Goal: Transaction & Acquisition: Purchase product/service

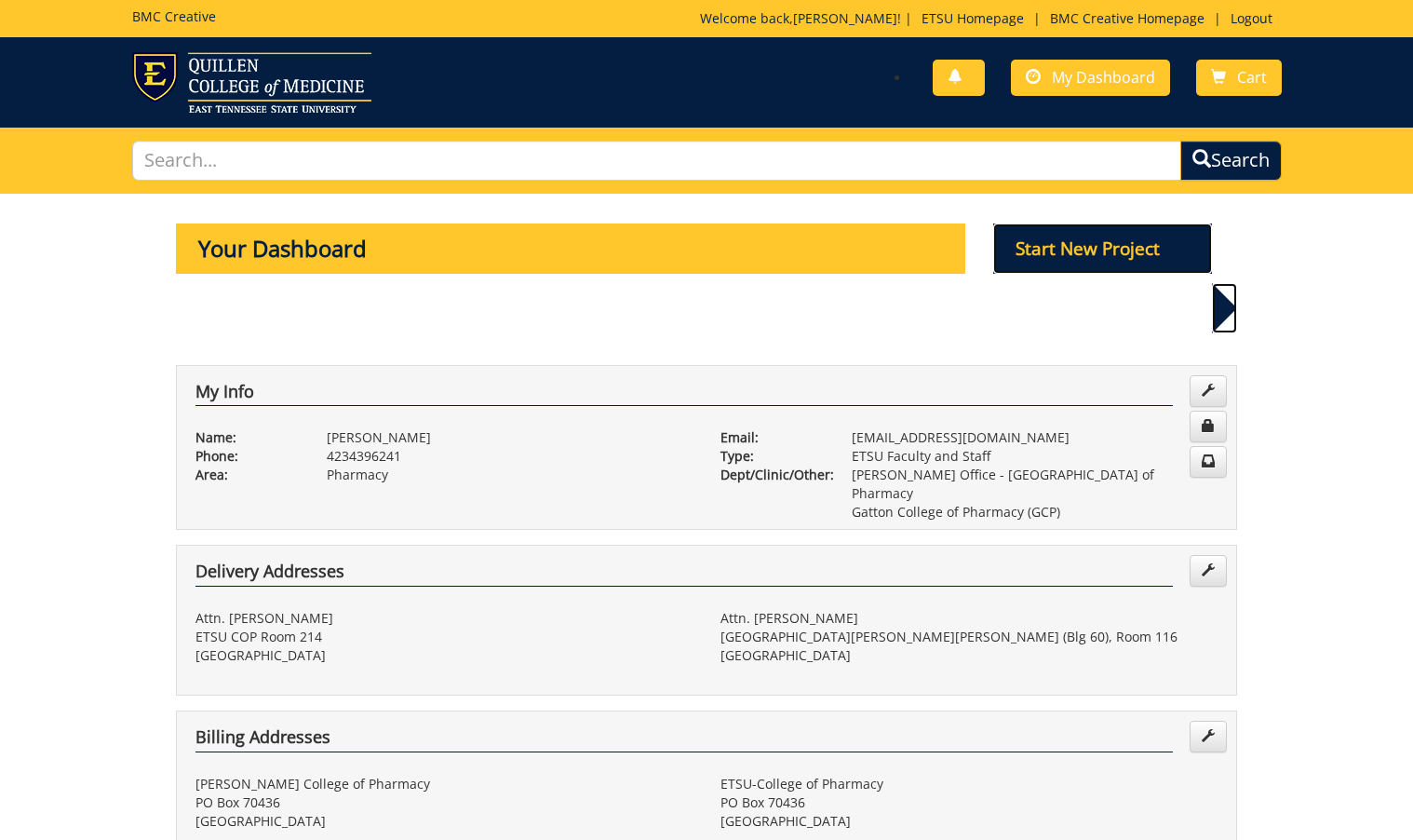
click at [1133, 235] on p "Start New Project" at bounding box center [1102, 248] width 220 height 50
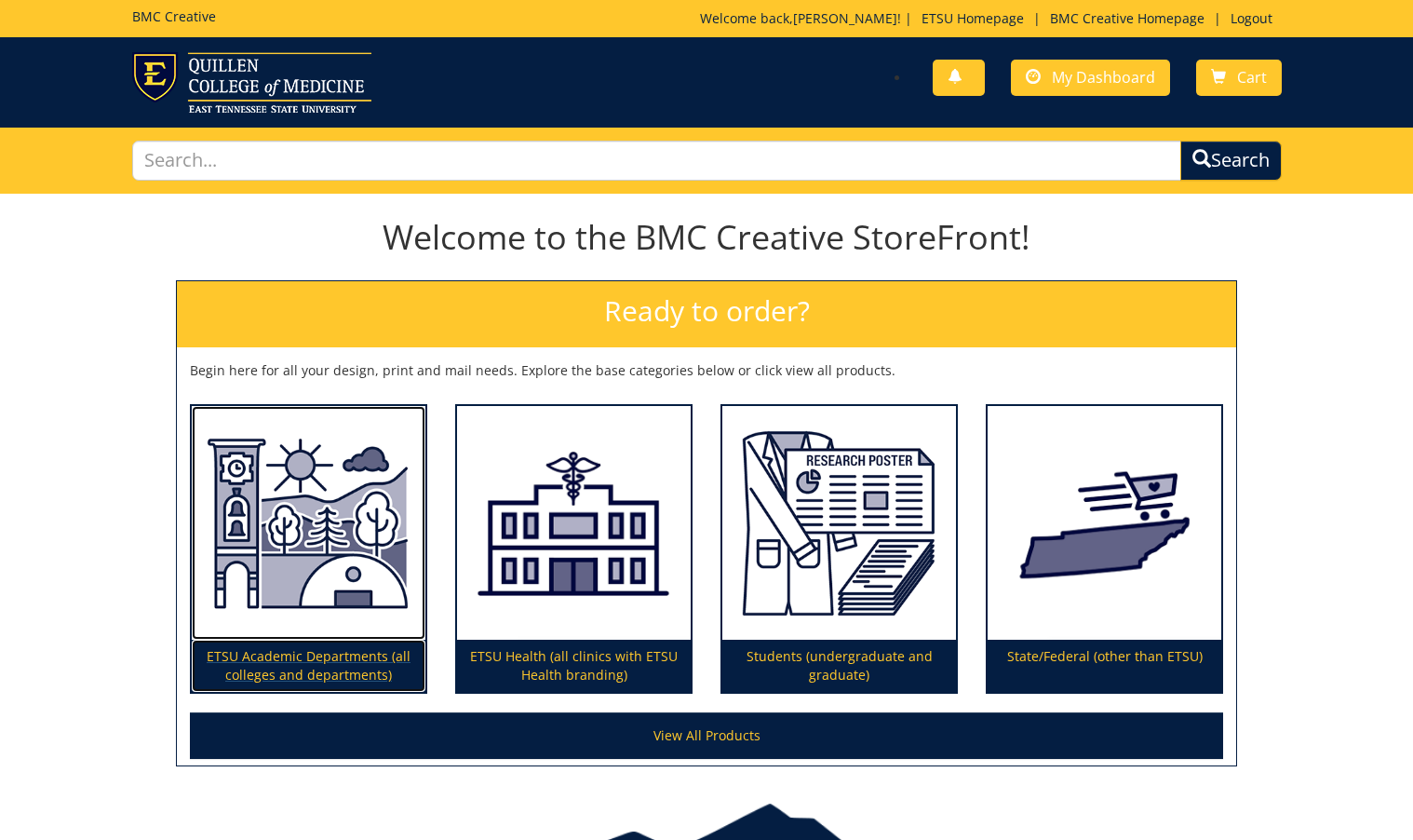
click at [336, 578] on img at bounding box center [309, 523] width 234 height 235
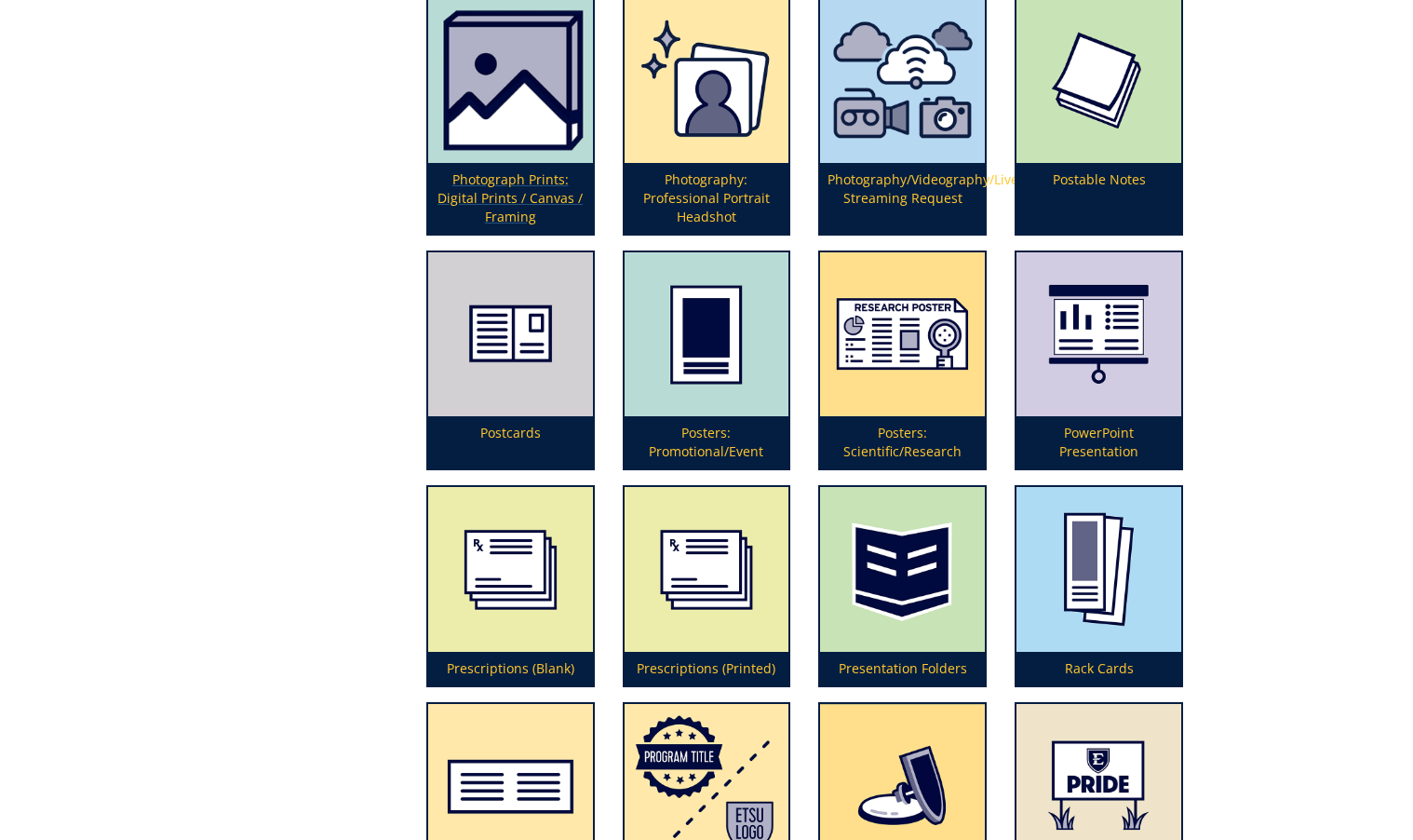
scroll to position [4780, 0]
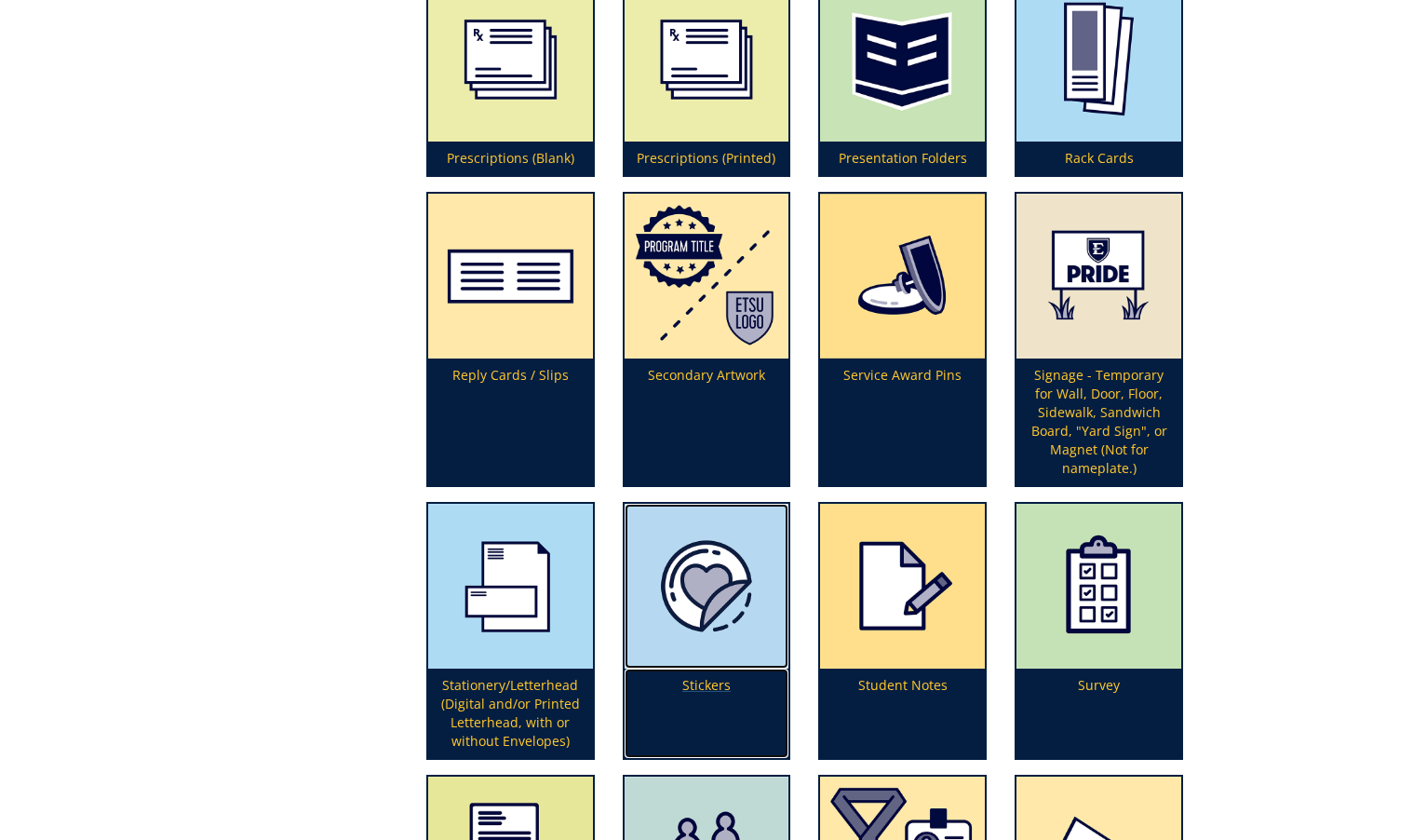
click at [723, 640] on img at bounding box center [707, 586] width 165 height 165
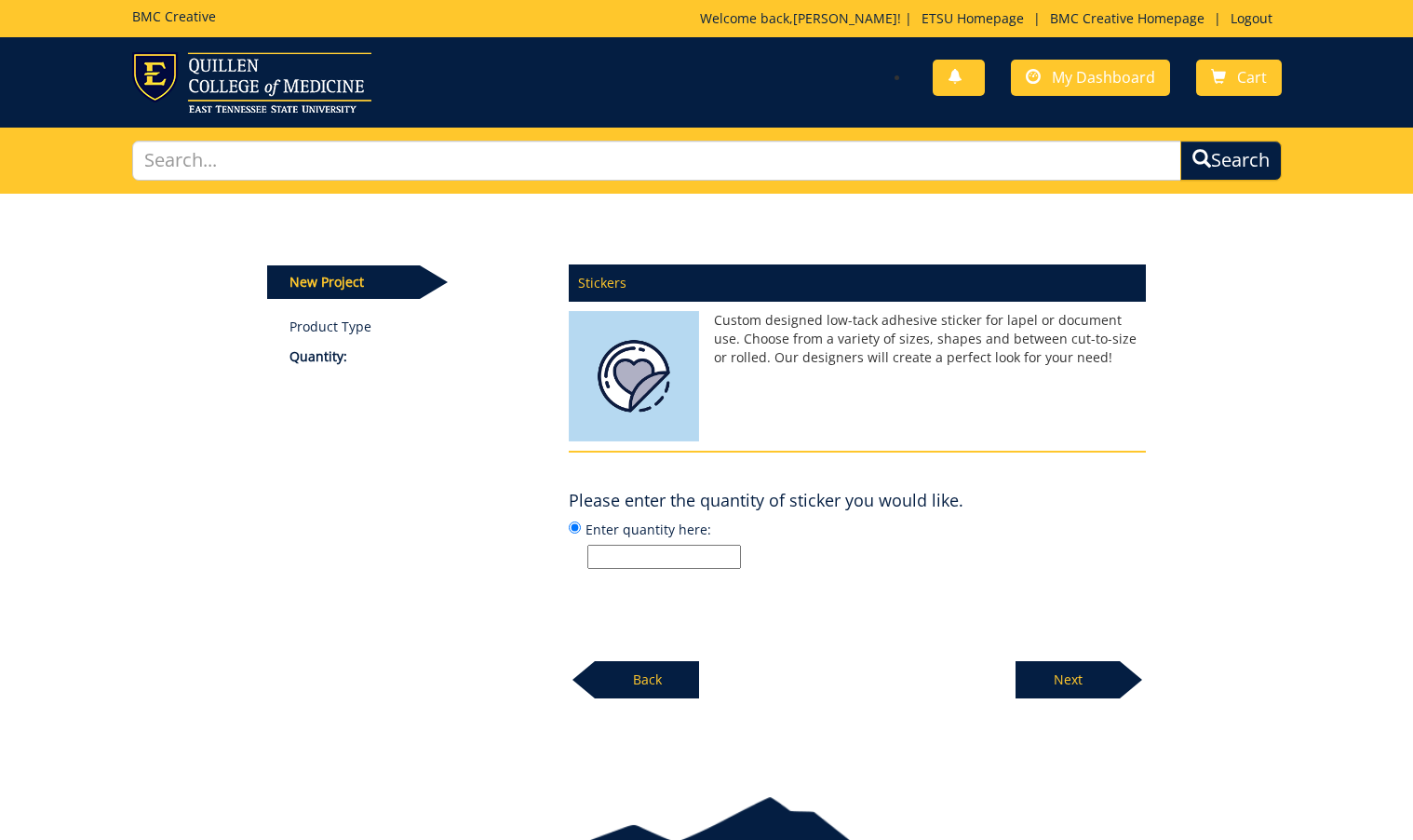
click at [665, 552] on input "Enter quantity here:" at bounding box center [664, 557] width 154 height 25
type input "100"
click at [1075, 678] on p "Next" at bounding box center [1068, 679] width 104 height 37
click at [705, 557] on input "Enter size here or "I need help":" at bounding box center [664, 557] width 154 height 25
type input "need help"
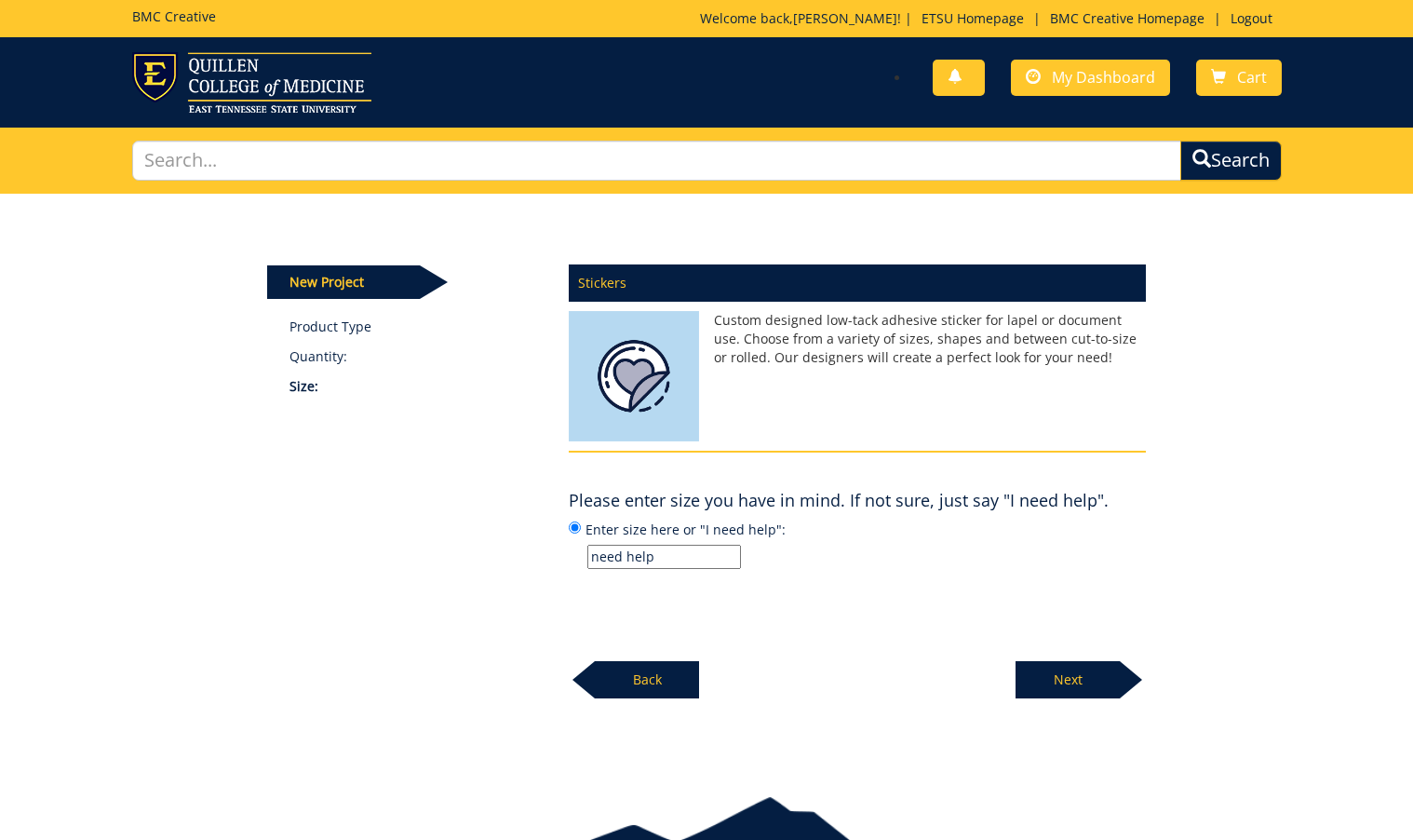
click at [1082, 677] on p "Next" at bounding box center [1068, 679] width 104 height 37
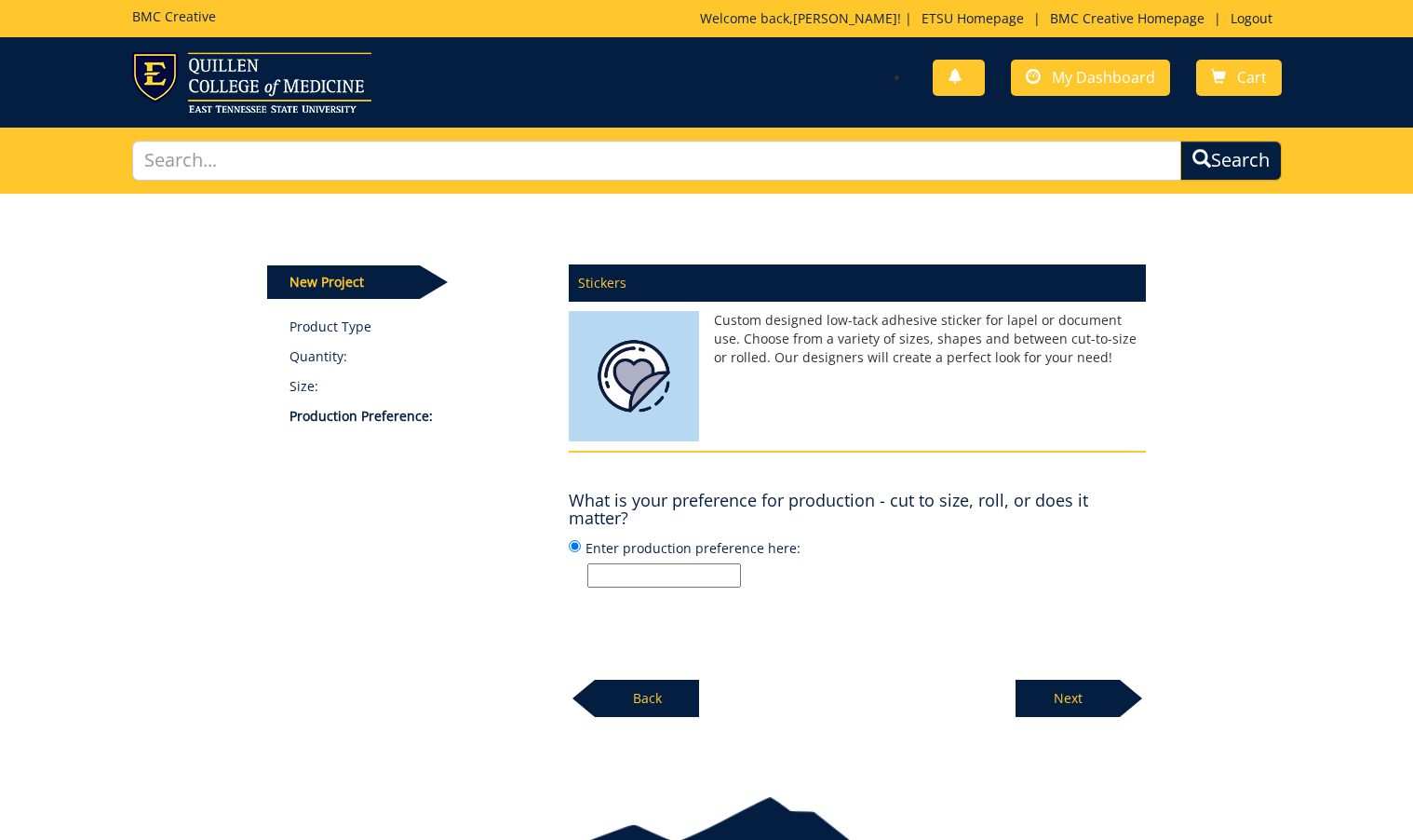
click at [711, 577] on input "Enter production preference here:" at bounding box center [664, 576] width 154 height 25
type input "cut to size"
click at [1061, 707] on p "Next" at bounding box center [1068, 697] width 104 height 37
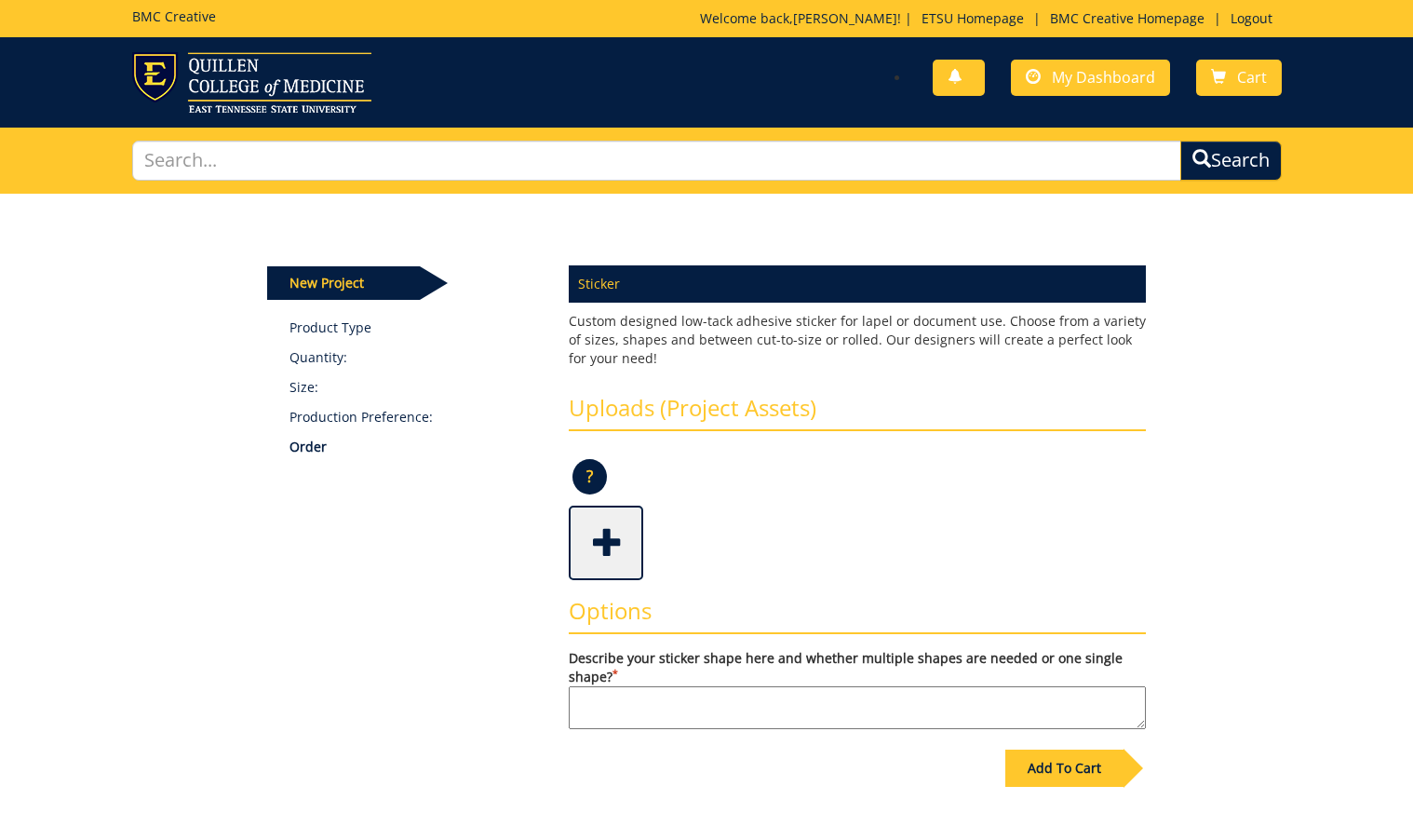
click at [608, 570] on span at bounding box center [608, 541] width 75 height 65
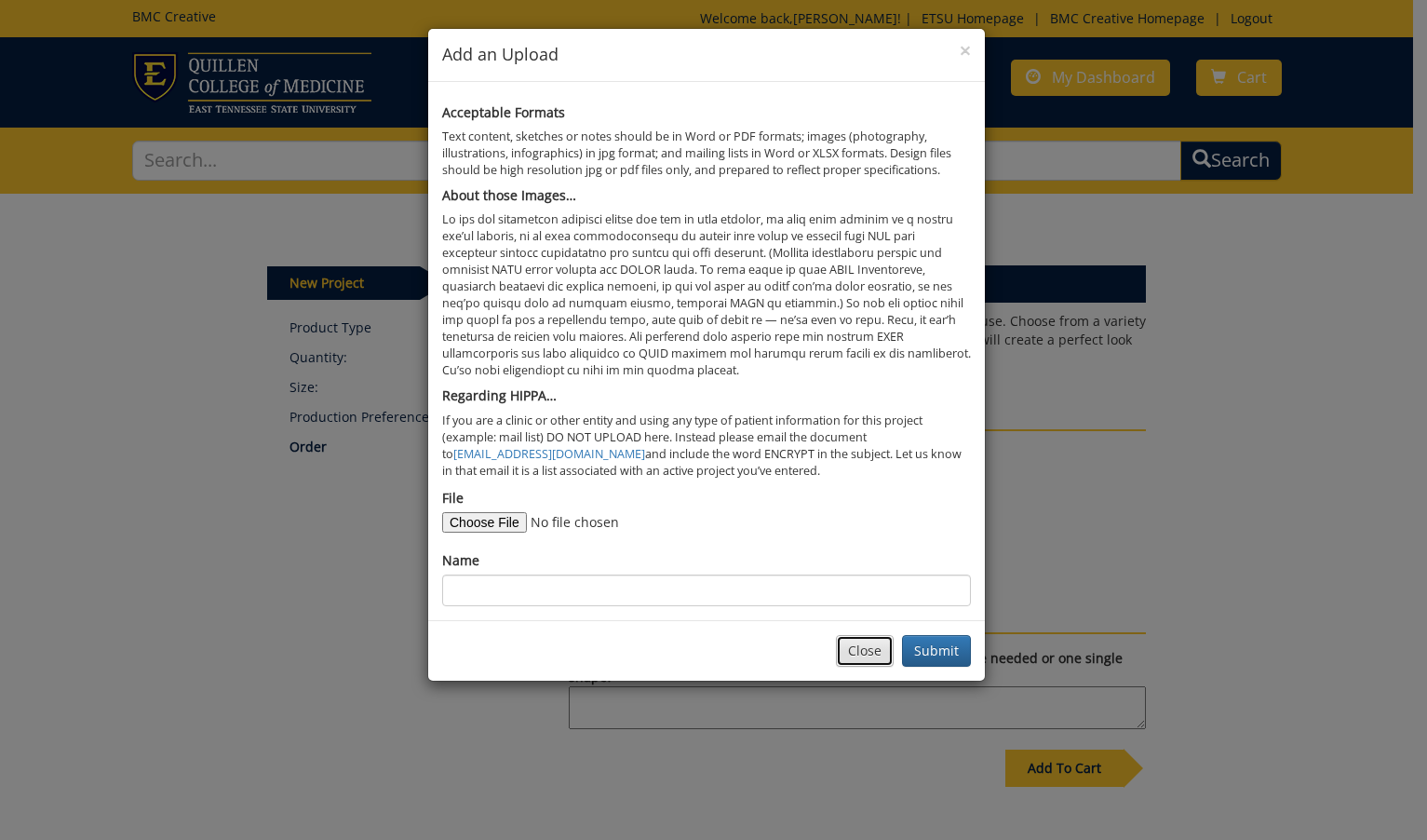
click at [872, 654] on button "Close" at bounding box center [865, 651] width 58 height 32
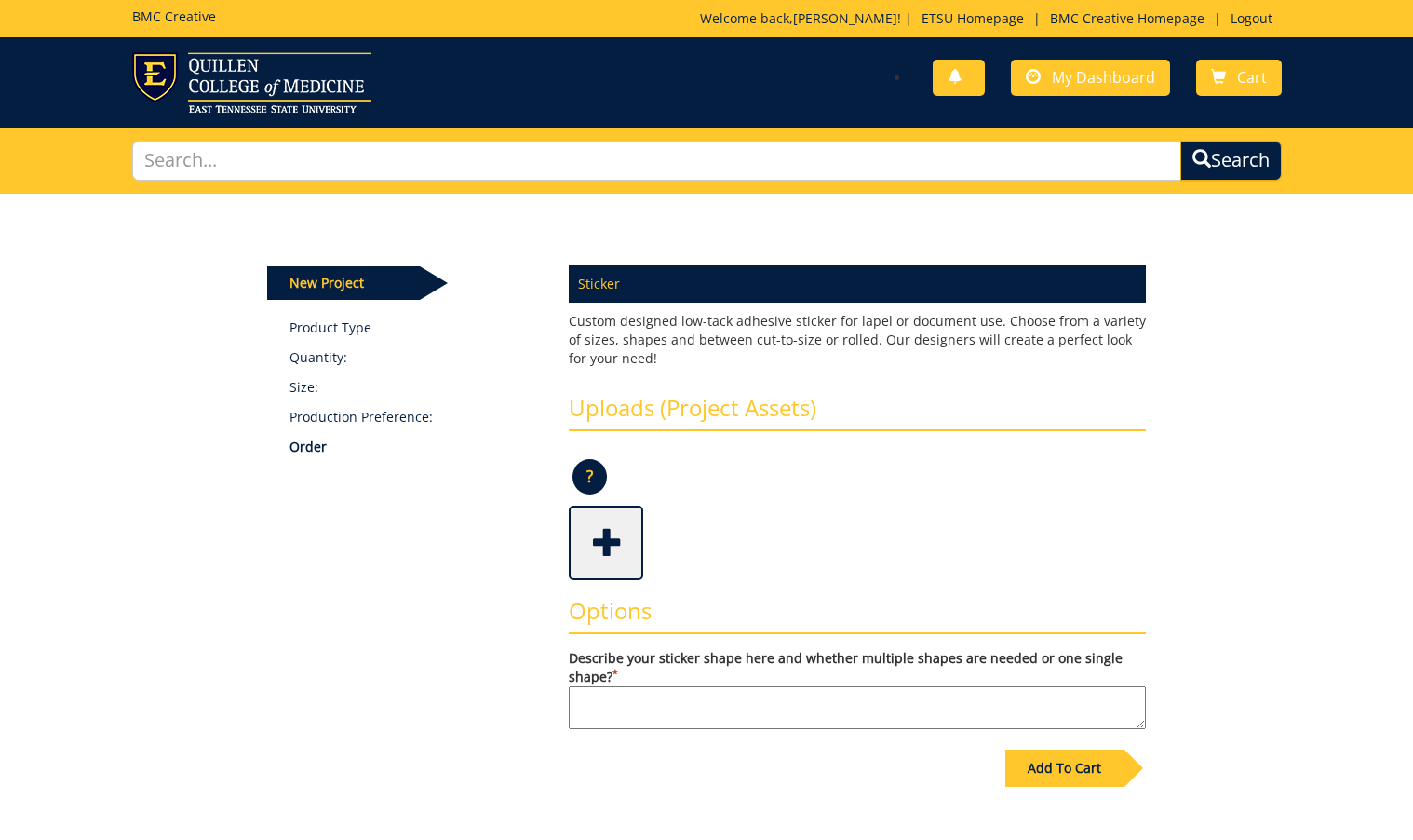
click at [883, 719] on textarea "Describe your sticker shape here and whether multiple shapes are needed or one …" at bounding box center [858, 707] width 578 height 42
type textarea "one single shape"
click at [1067, 770] on div "Add To Cart" at bounding box center [1064, 767] width 118 height 37
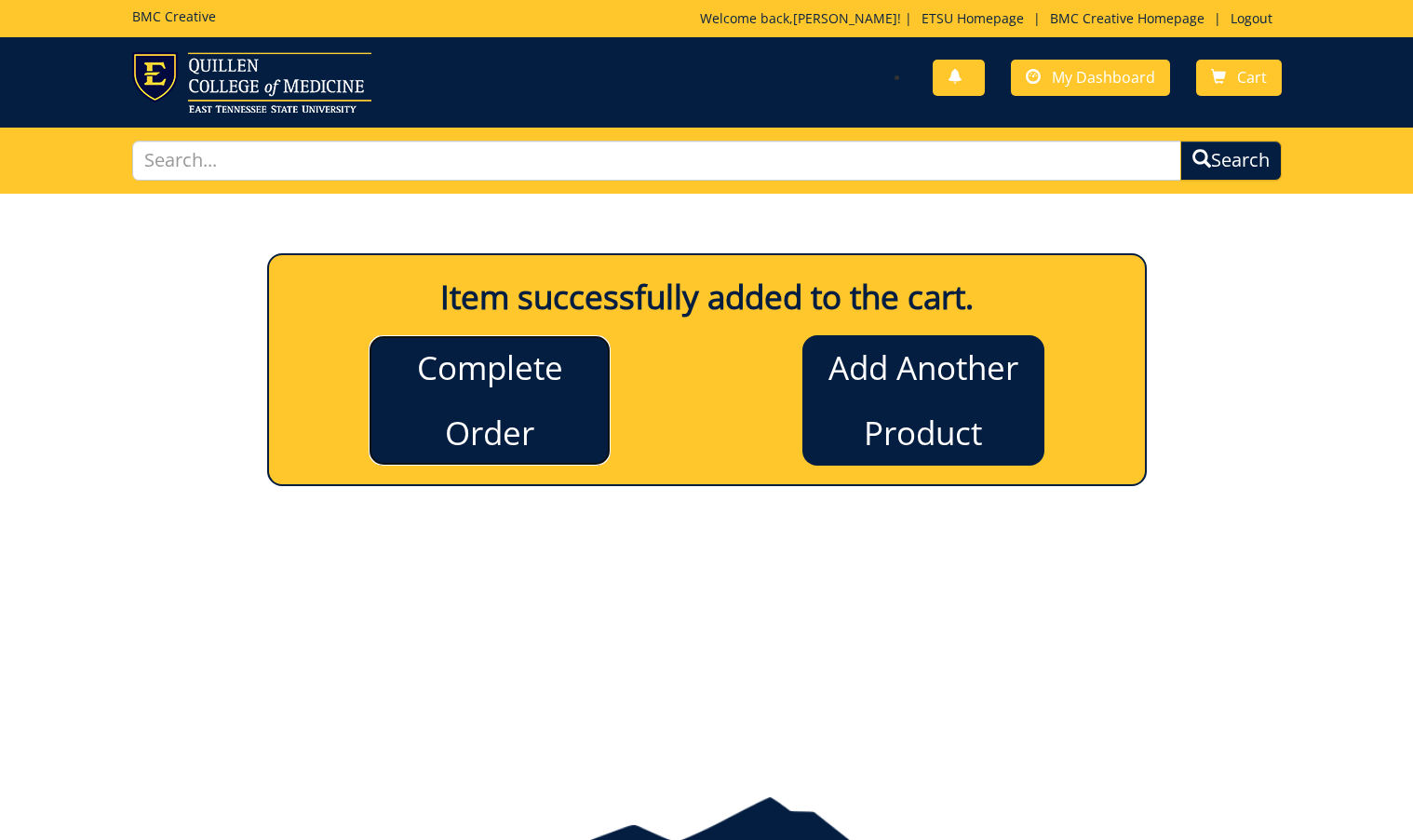
click at [515, 408] on link "Complete Order" at bounding box center [490, 400] width 242 height 130
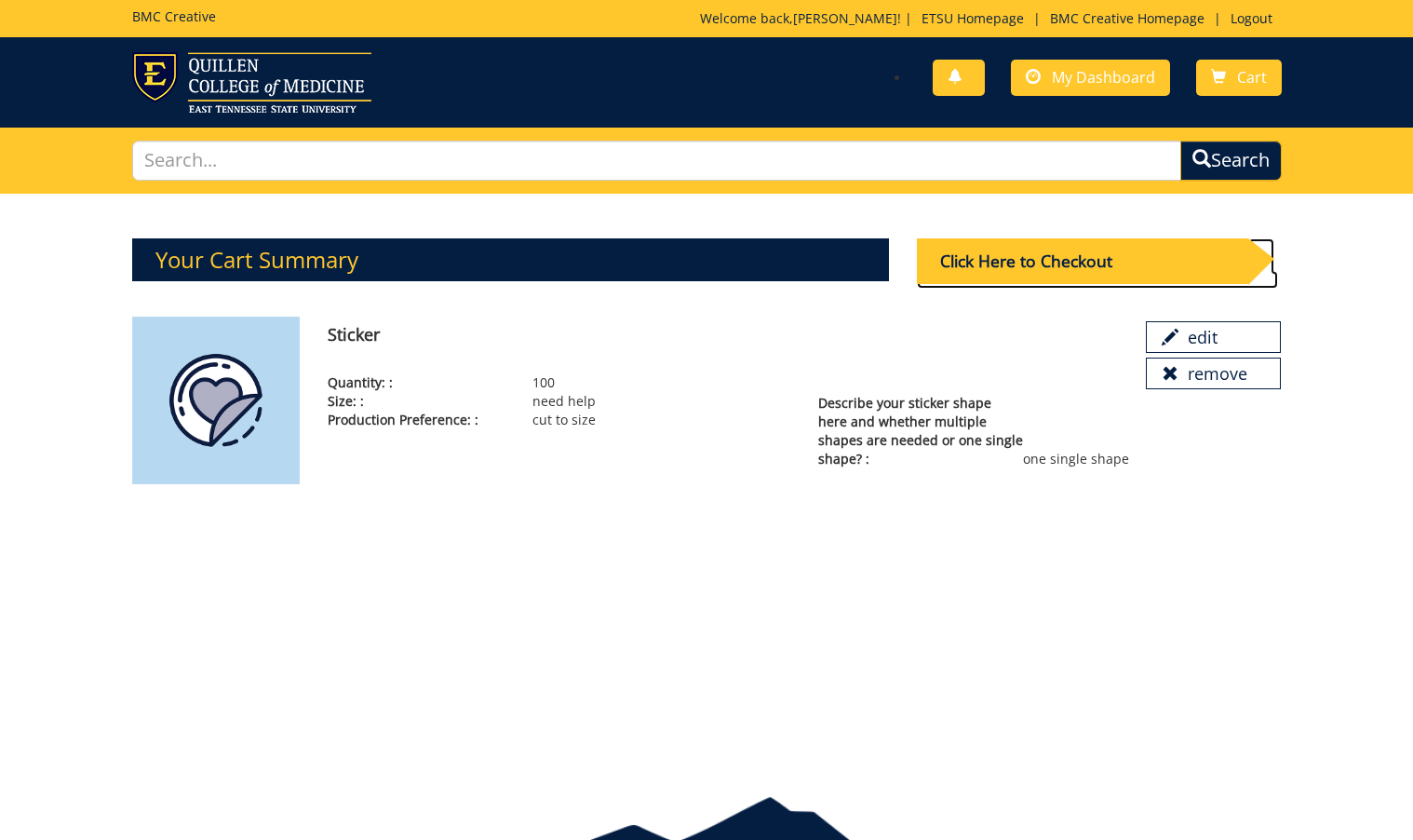
click at [1015, 270] on div "Click Here to Checkout" at bounding box center [1084, 261] width 332 height 45
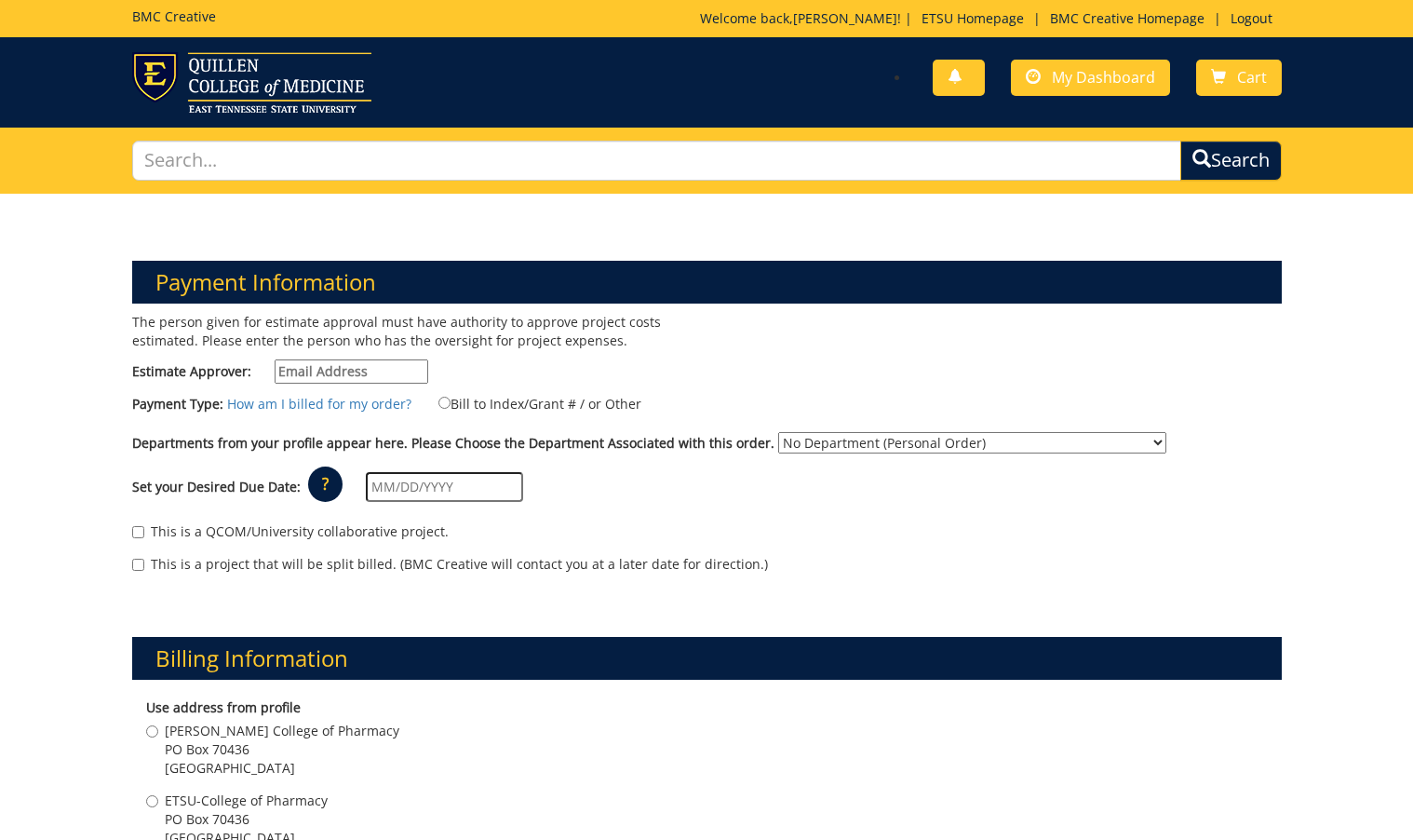
click at [377, 377] on input "Estimate Approver:" at bounding box center [351, 372] width 154 height 25
type input "woodwardsc@etsu.edu"
type input "804 Quail Ridge Ct"
type input "Elizabethton"
type input "37643"
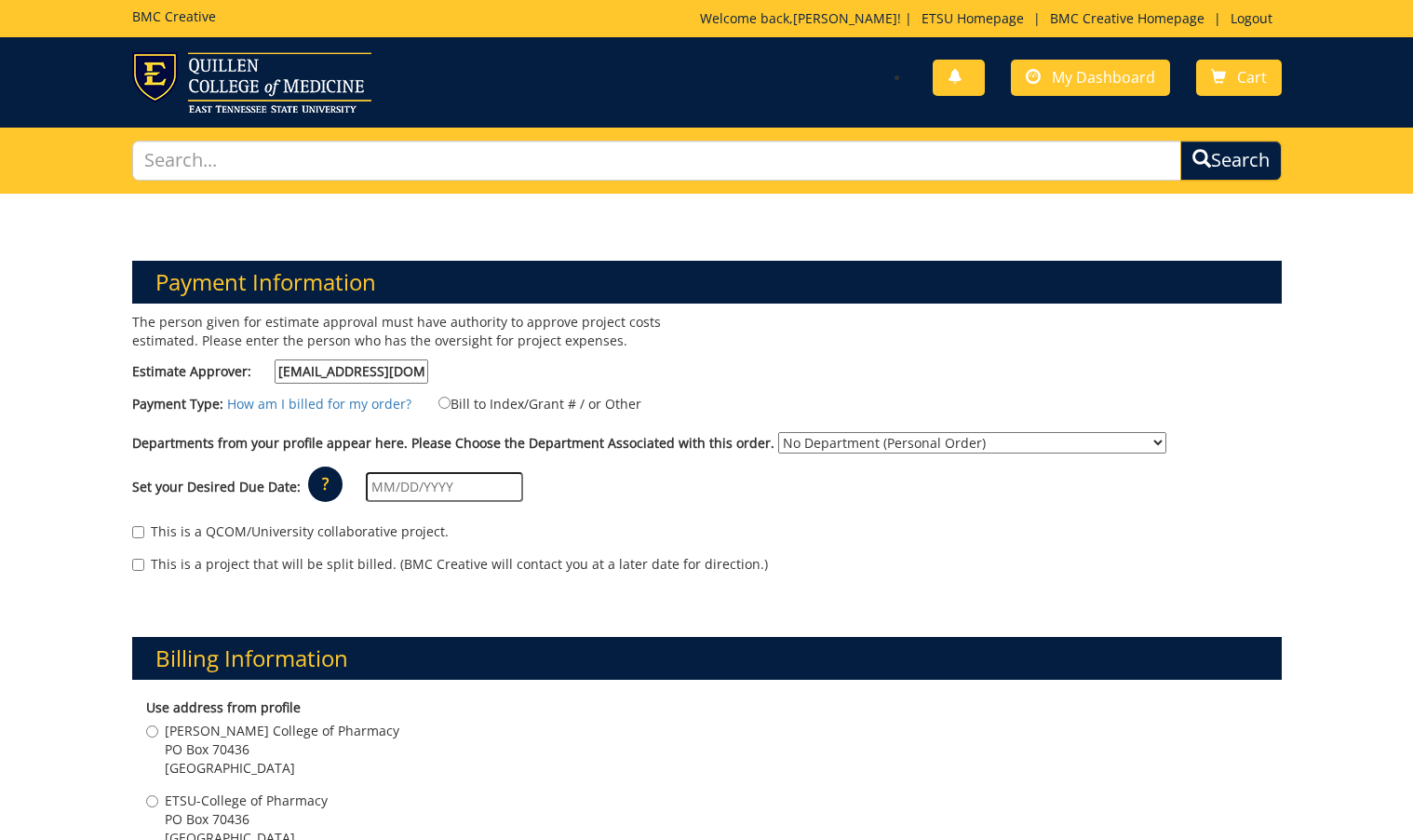
click at [460, 400] on label "Bill to Index/Grant # / or Other" at bounding box center [529, 403] width 227 height 21
click at [450, 400] on input "Bill to Index/Grant # / or Other" at bounding box center [445, 402] width 12 height 12
radio input "true"
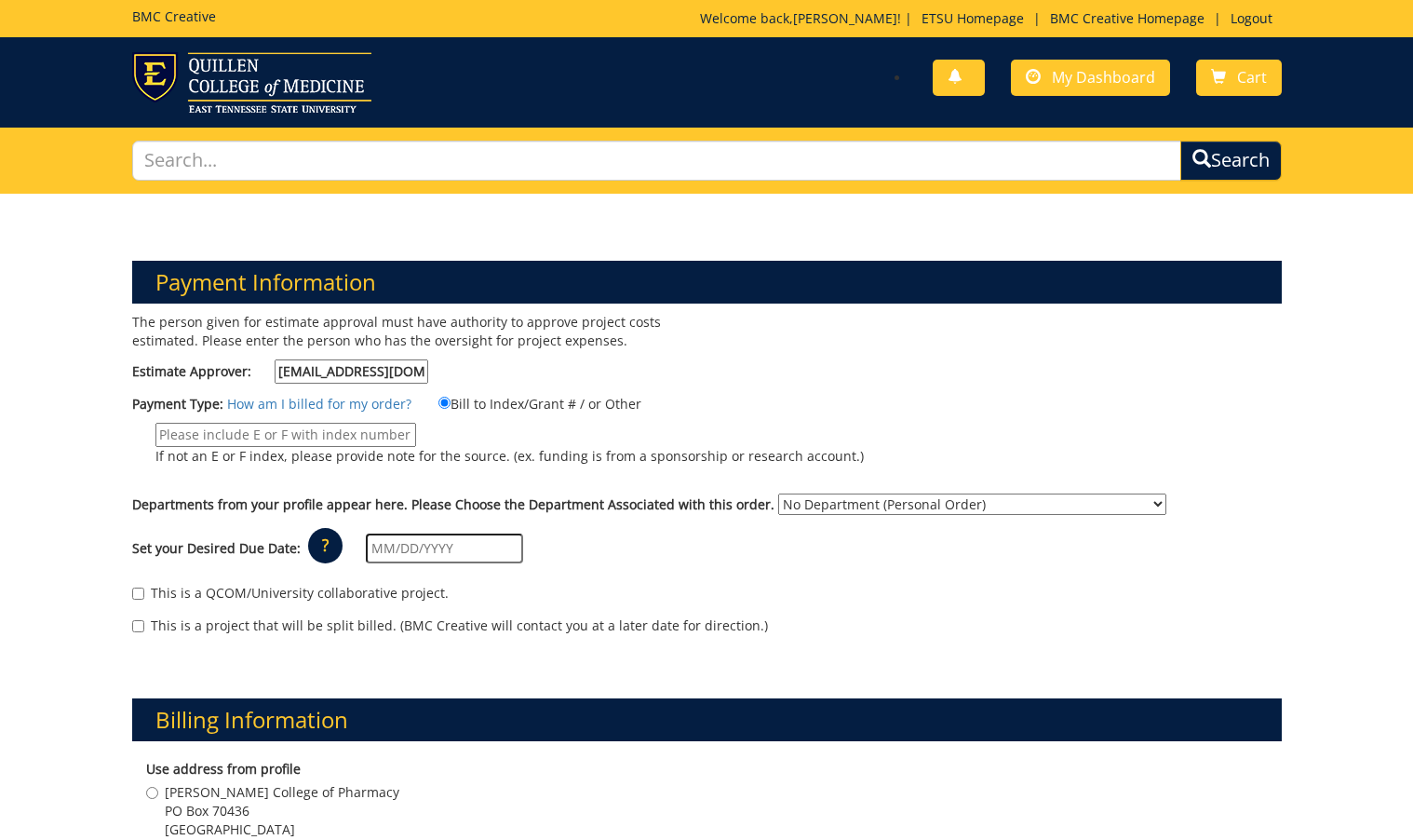
click at [374, 423] on input "If not an E or F index, please provide note for the source. (ex. funding is fro…" at bounding box center [286, 435] width 261 height 25
type input "36460"
click at [805, 505] on select "No Department (Personal Order) Dean's Office - Gatton College of Pharmacy Gatto…" at bounding box center [972, 504] width 388 height 22
select select "57"
click at [779, 494] on select "No Department (Personal Order) Dean's Office - Gatton College of Pharmacy Gatto…" at bounding box center [972, 504] width 388 height 22
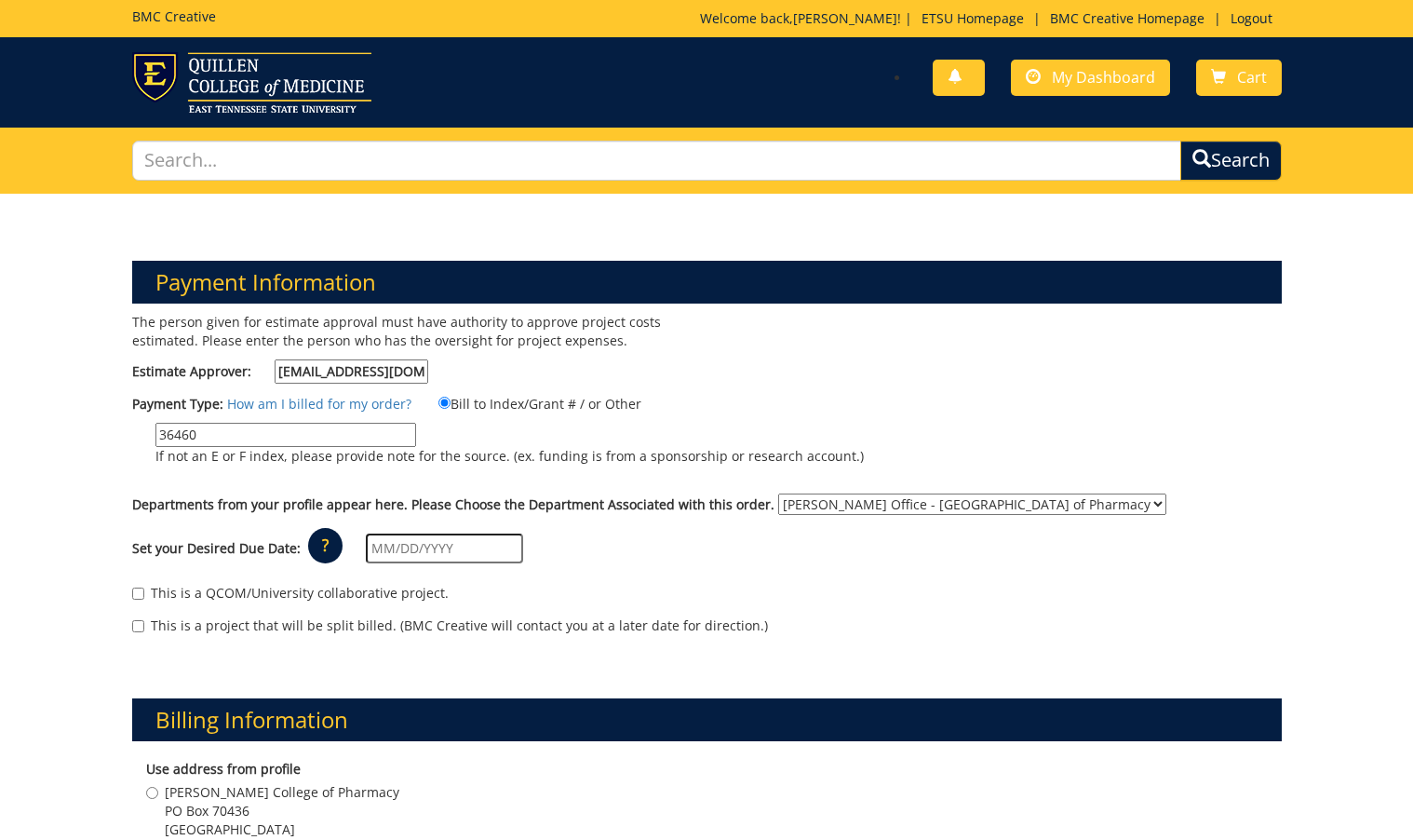
click at [494, 549] on input "text" at bounding box center [445, 548] width 158 height 30
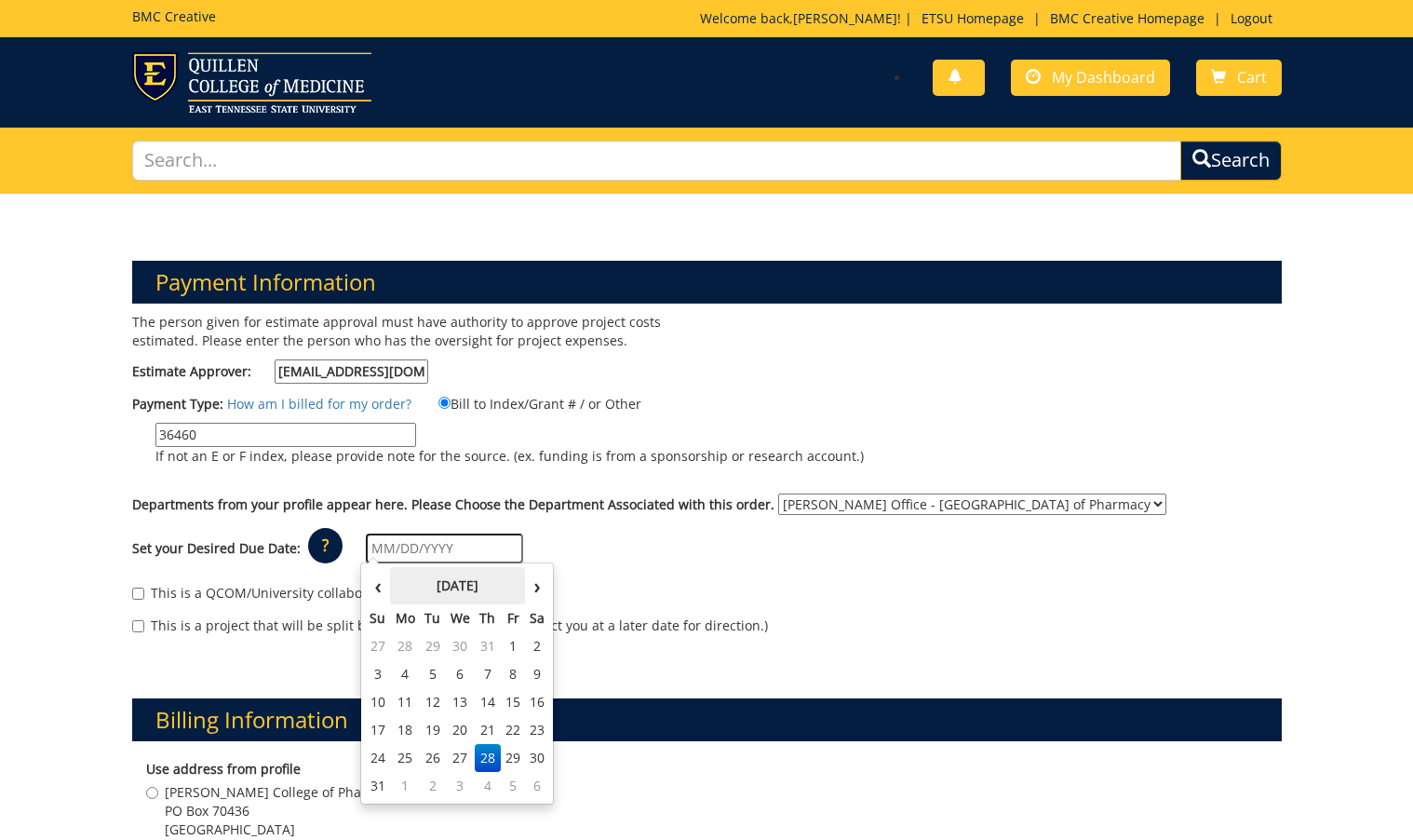
click at [408, 575] on th "August 2025" at bounding box center [457, 585] width 135 height 37
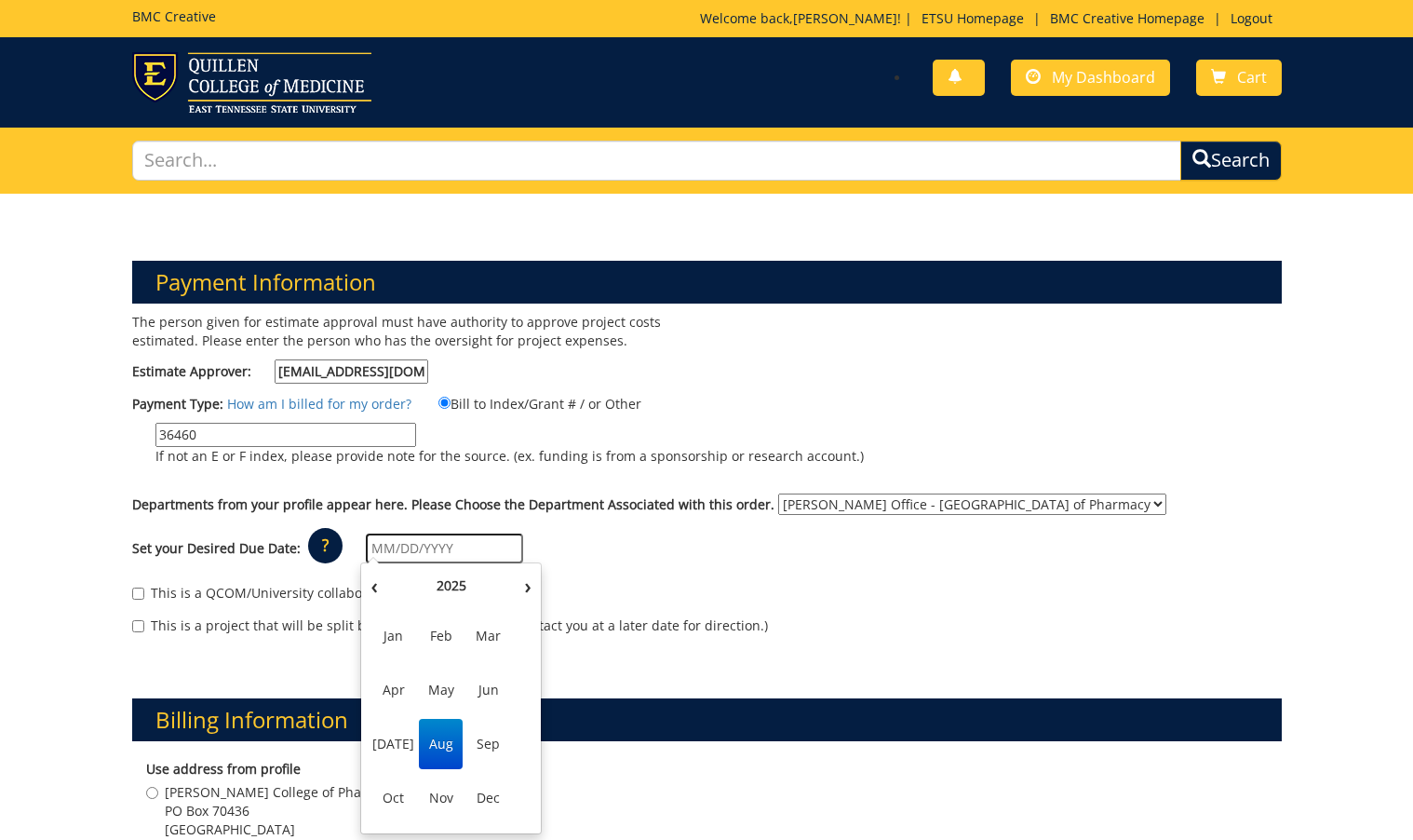
click at [450, 740] on span "Aug" at bounding box center [441, 744] width 43 height 50
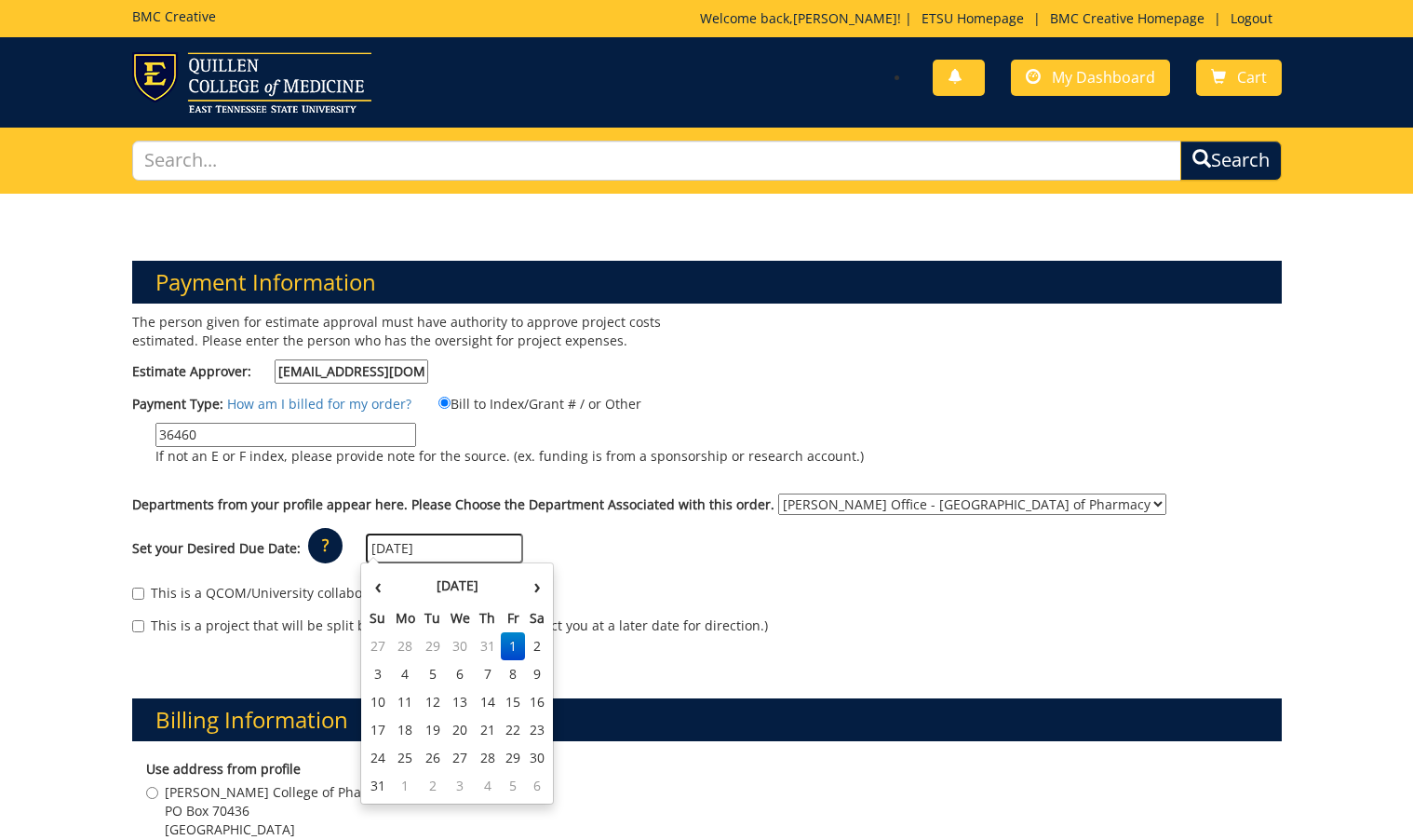
click at [408, 547] on input "08/01/2025" at bounding box center [445, 548] width 158 height 30
click at [532, 588] on th "›" at bounding box center [537, 585] width 25 height 37
click at [513, 665] on td "12" at bounding box center [513, 674] width 25 height 28
type input "[DATE]"
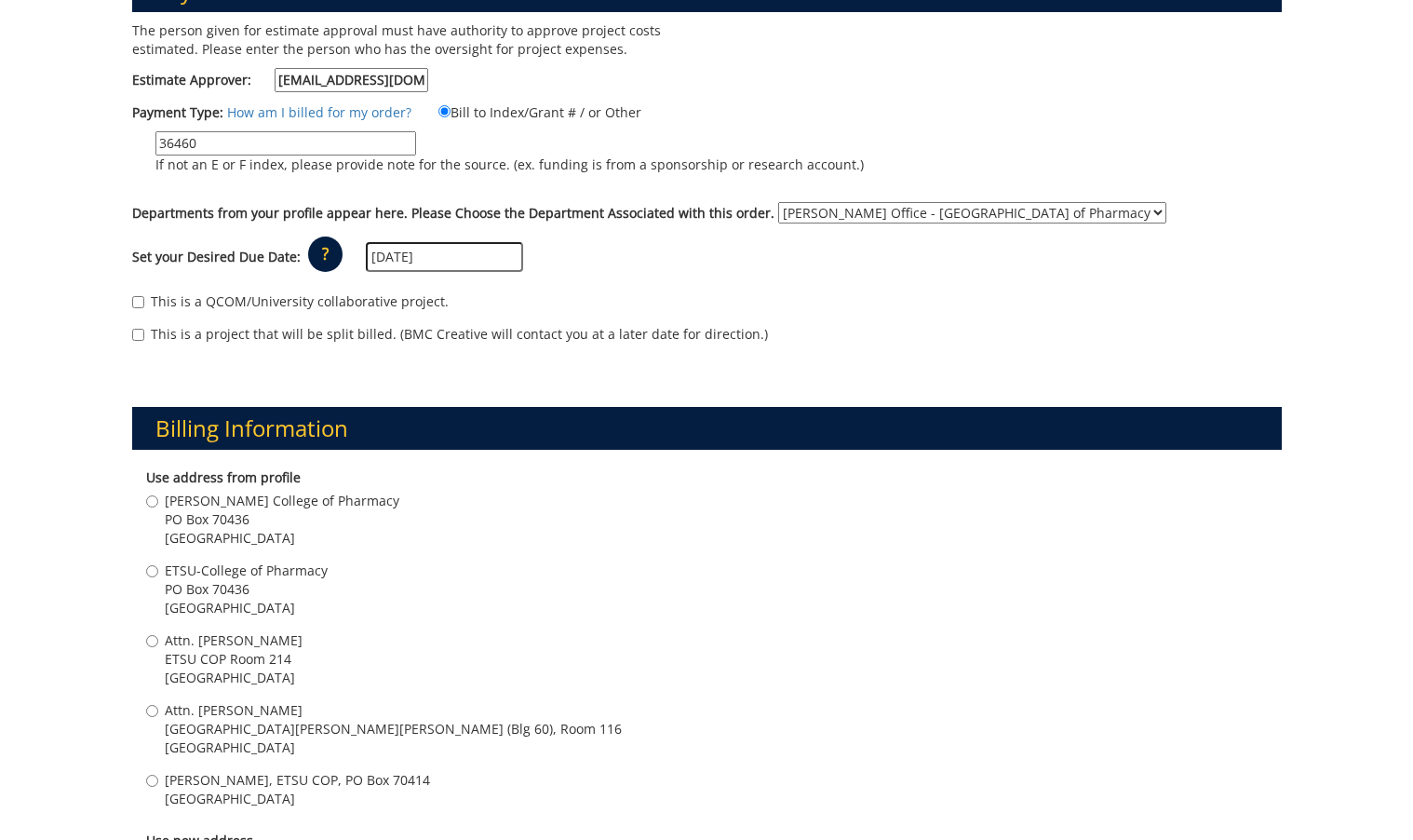
scroll to position [477, 0]
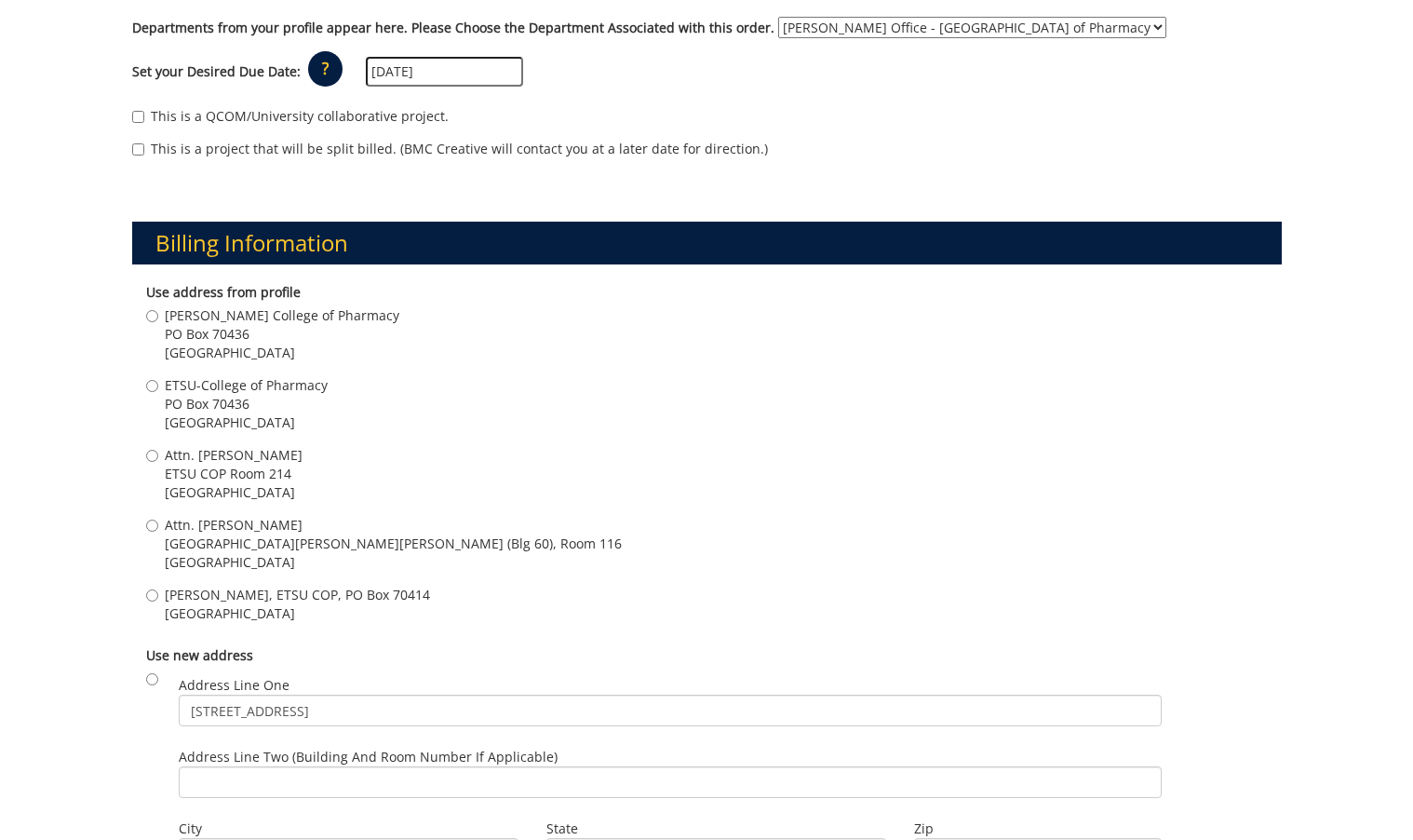
click at [234, 475] on span "ETSU COP Room 214" at bounding box center [234, 474] width 138 height 19
click at [159, 462] on input "Attn. Stephen Woodward ETSU COP Room 214 Johnson City , TN 37614" at bounding box center [152, 455] width 12 height 12
radio input "true"
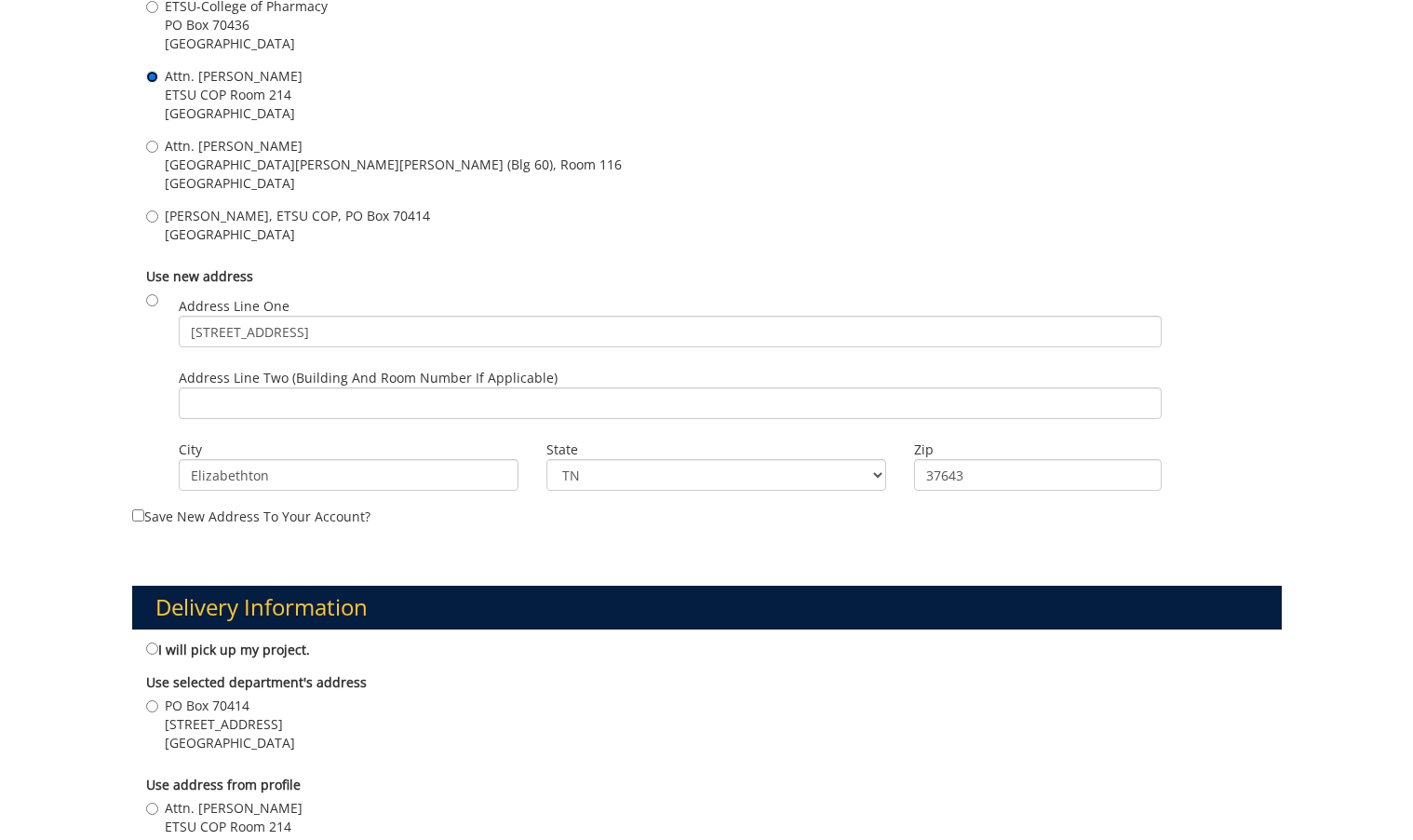
scroll to position [1123, 0]
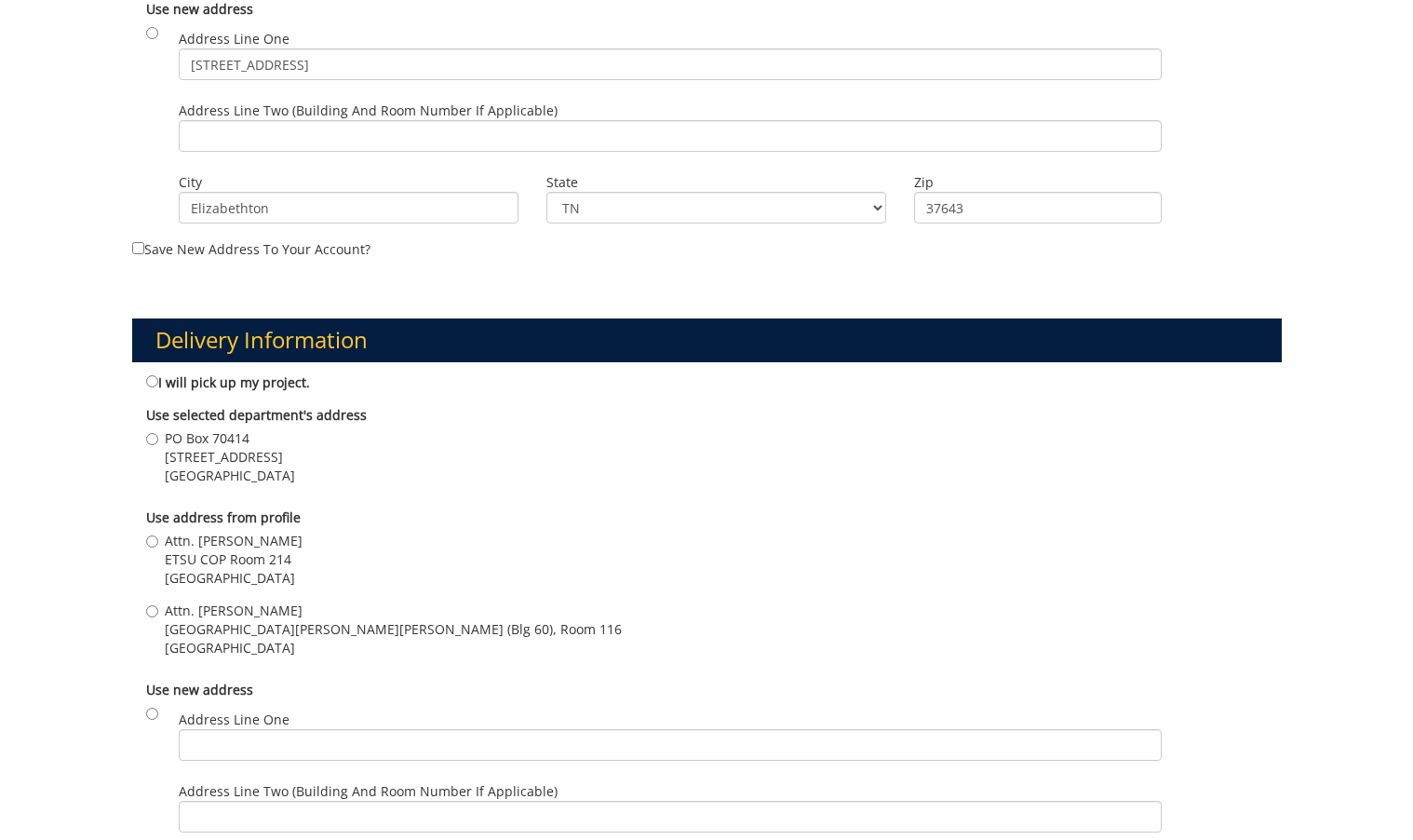
click at [227, 559] on span "ETSU COP Room 214" at bounding box center [234, 560] width 138 height 19
click at [159, 547] on input "Attn. Stephen Woodward ETSU COP Room 214 Johnson City , TN 37614" at bounding box center [152, 541] width 12 height 12
radio input "true"
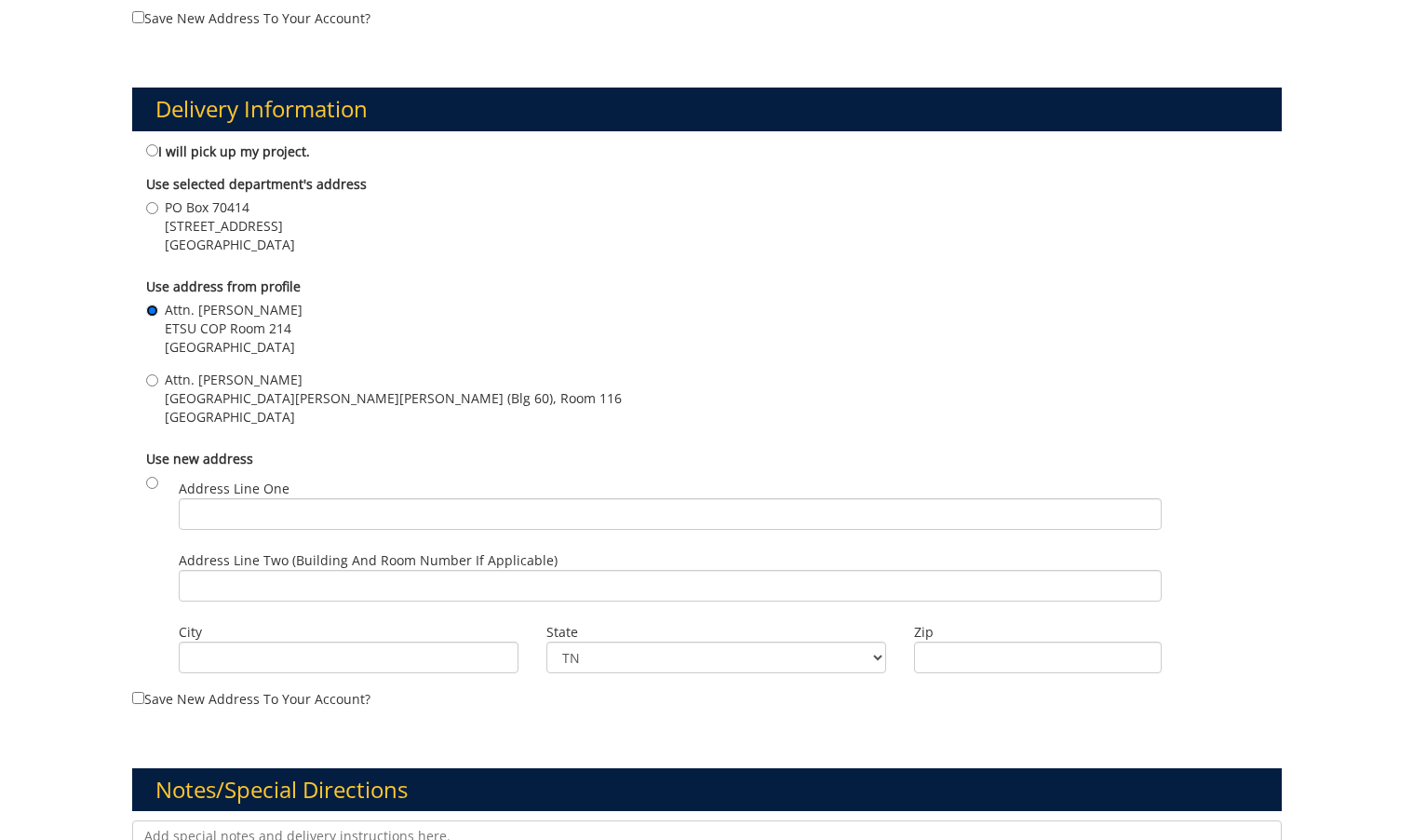
scroll to position [1622, 0]
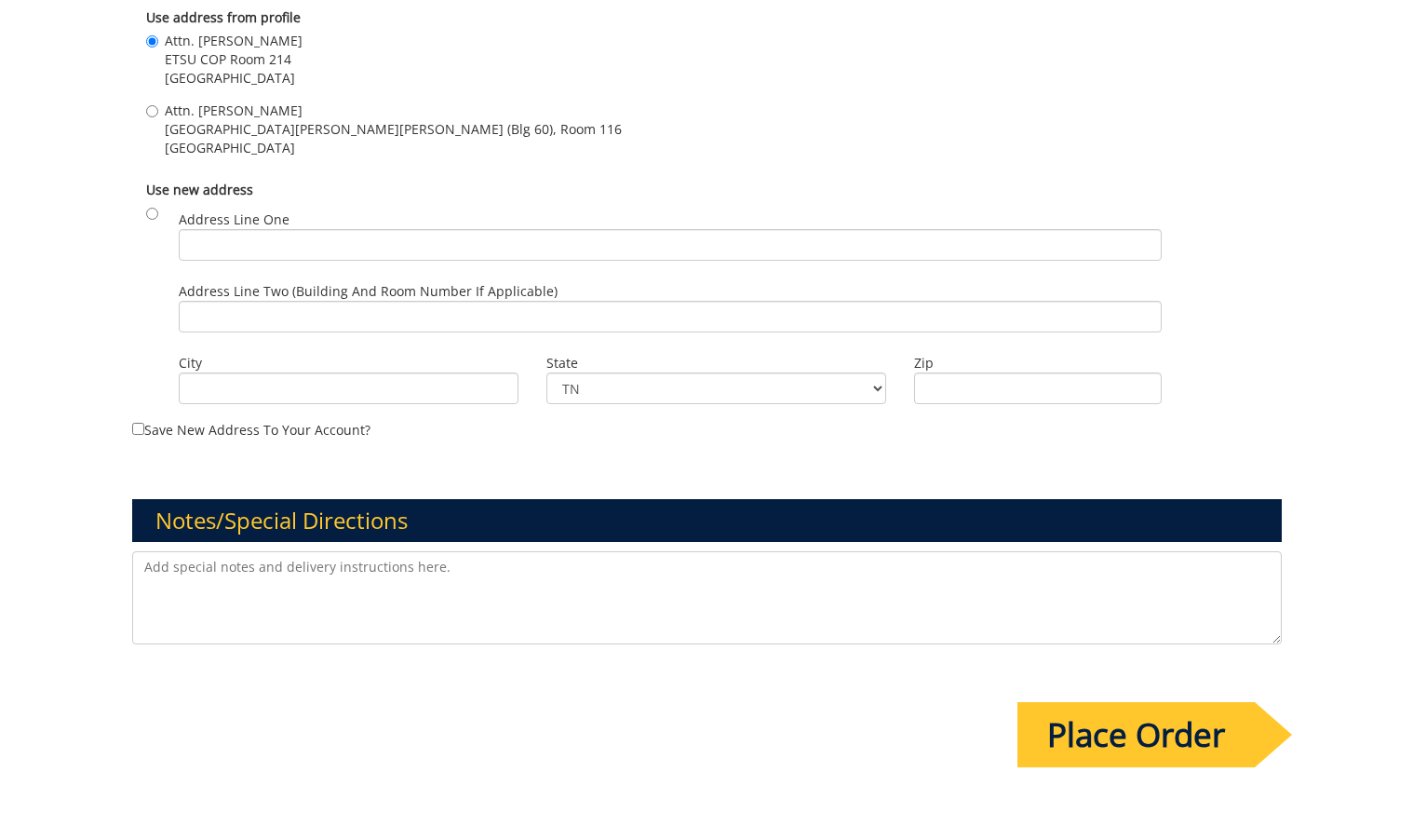
click at [277, 580] on textarea at bounding box center [707, 597] width 1150 height 93
type textarea "W"
click at [572, 563] on textarea "I would like to have a sticker for White Coat Radio, our college podcast. We ha…" at bounding box center [707, 597] width 1150 height 93
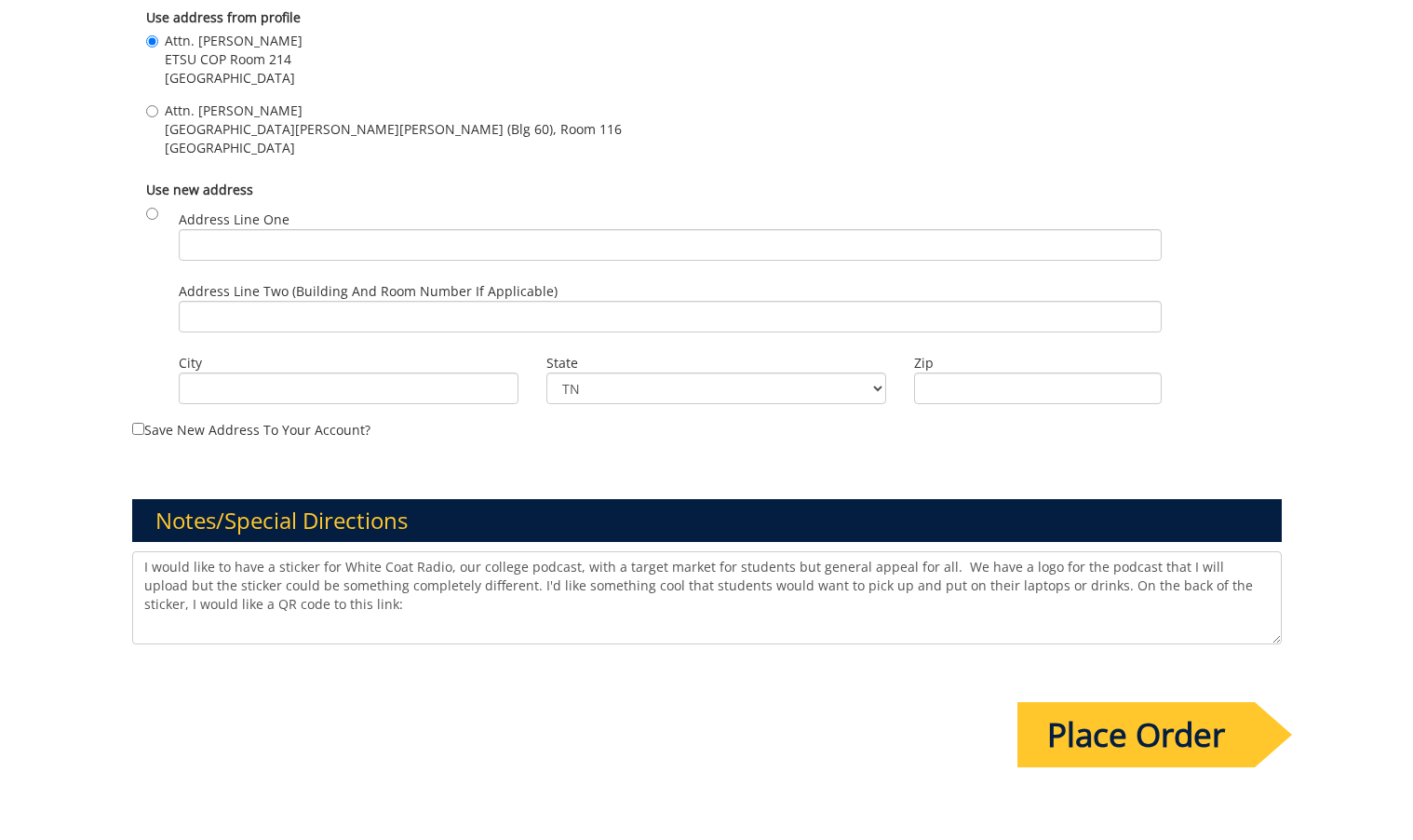
paste textarea "https://bit.ly/4n0Yont"
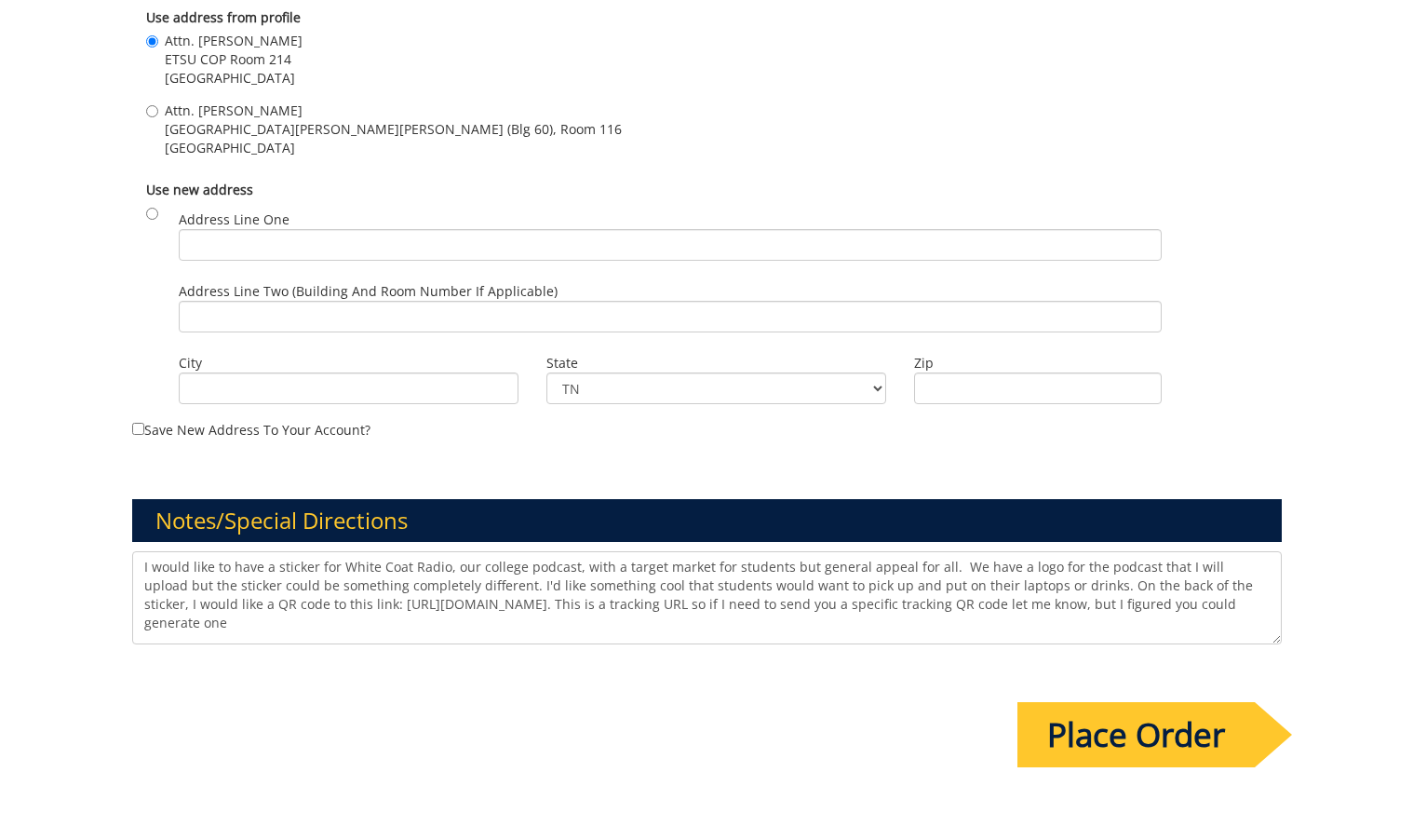
click at [1180, 602] on textarea "I would like to have a sticker for White Coat Radio, our college podcast, with …" at bounding box center [707, 597] width 1150 height 93
paste textarea "helpful advice, stories, and insights from the faculty, staff, and student phar…"
click at [376, 619] on textarea "I would like to have a sticker for White Coat Radio, our college podcast, with …" at bounding box center [707, 597] width 1150 height 93
click at [324, 623] on textarea "I would like to have a sticker for White Coat Radio, our college podcast, with …" at bounding box center [707, 597] width 1150 height 93
drag, startPoint x: 577, startPoint y: 624, endPoint x: 530, endPoint y: 625, distance: 47.0
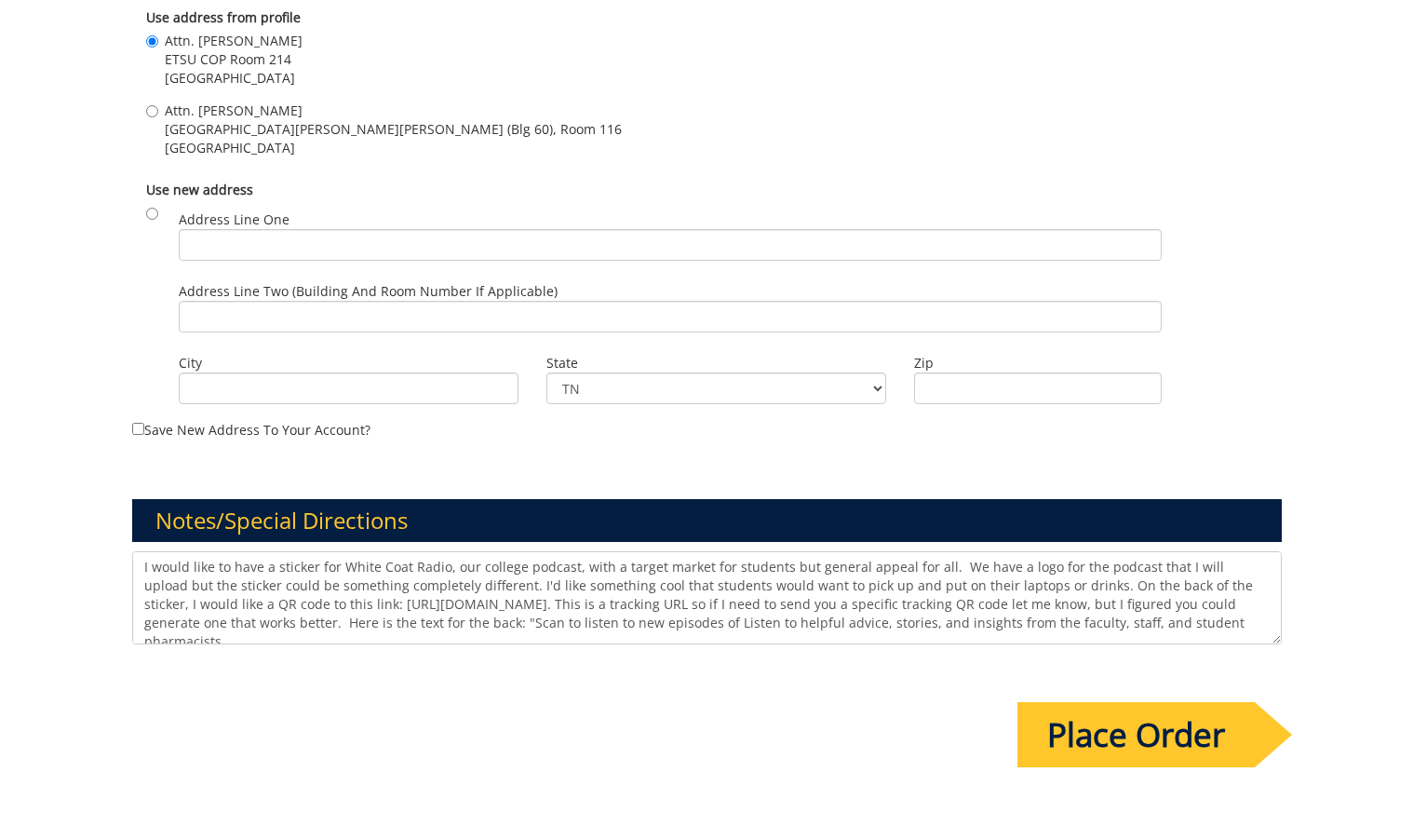
click at [529, 624] on textarea "I would like to have a sticker for White Coat Radio, our college podcast, with …" at bounding box center [707, 597] width 1150 height 93
click at [607, 623] on textarea "I would like to have a sticker for White Coat Radio, our college podcast, with …" at bounding box center [707, 597] width 1150 height 93
click at [723, 623] on textarea "I would like to have a sticker for White Coat Radio, our college podcast, with …" at bounding box center [707, 597] width 1150 height 93
click at [995, 625] on textarea "I would like to have a sticker for White Coat Radio, our college podcast, with …" at bounding box center [707, 597] width 1150 height 93
click at [987, 623] on textarea "I would like to have a sticker for White Coat Radio, our college podcast, with …" at bounding box center [707, 597] width 1150 height 93
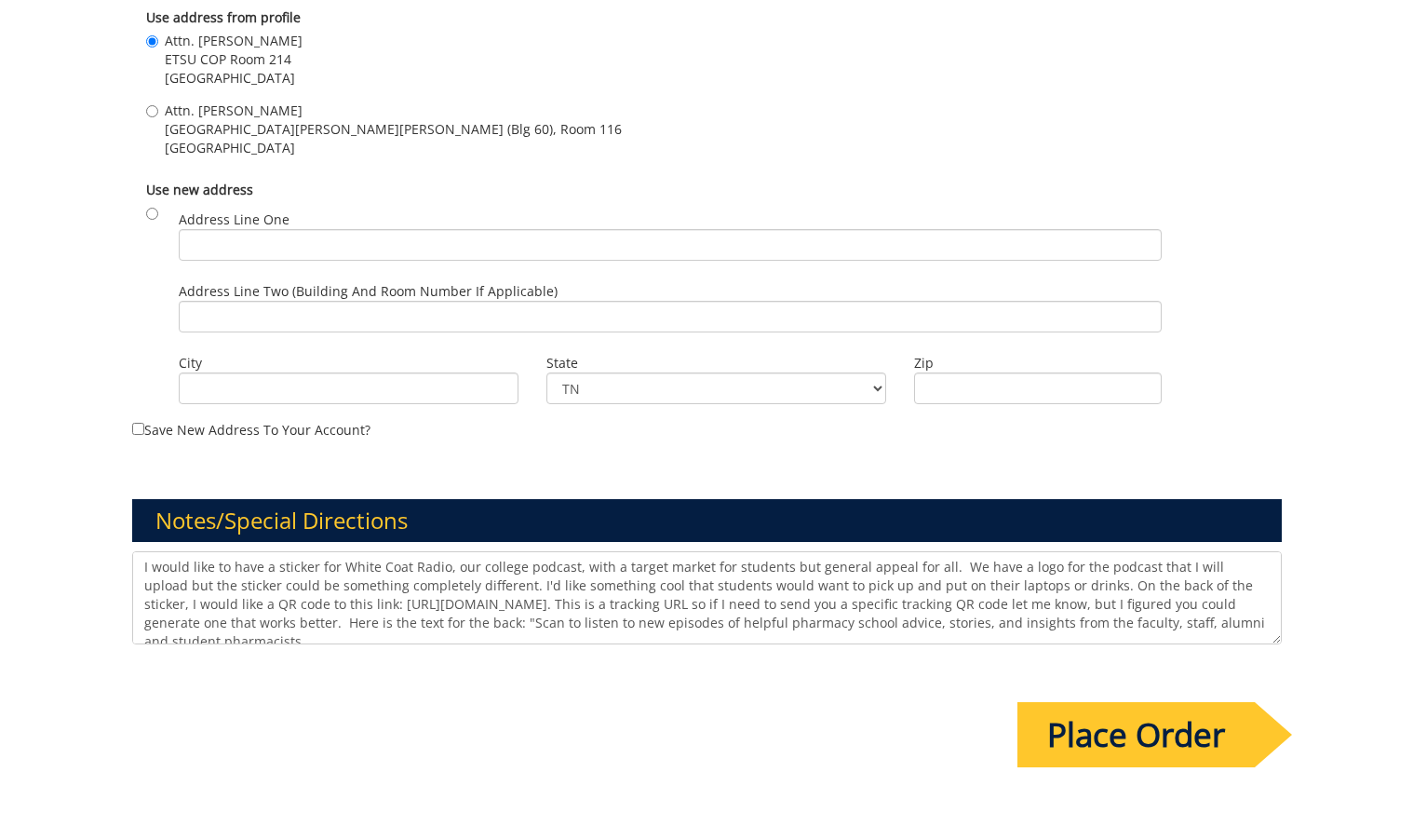
click at [440, 618] on textarea "I would like to have a sticker for White Coat Radio, our college podcast, with …" at bounding box center [707, 597] width 1150 height 93
click at [1178, 625] on textarea "I would like to have a sticker for White Coat Radio, our college podcast, with …" at bounding box center [707, 597] width 1150 height 93
click at [410, 620] on textarea "I would like to have a sticker for White Coat Radio, our college podcast, with …" at bounding box center [707, 597] width 1150 height 93
click at [426, 622] on textarea "I would like to have a sticker for White Coat Radio, our college podcast, with …" at bounding box center [707, 597] width 1150 height 93
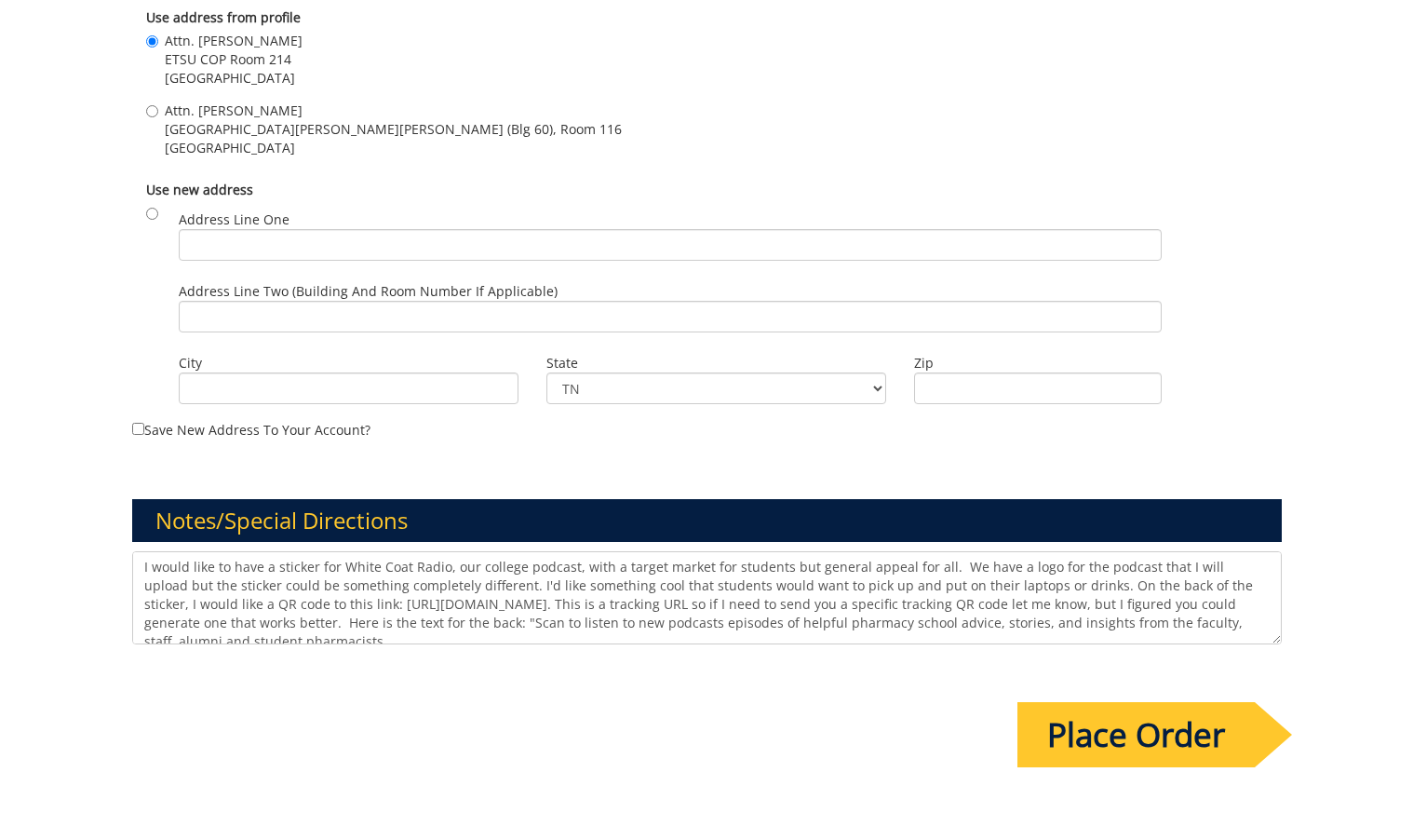
click at [785, 625] on textarea "I would like to have a sticker for White Coat Radio, our college podcast, with …" at bounding box center [707, 597] width 1150 height 93
click at [873, 619] on textarea "I would like to have a sticker for White Coat Radio, our college podcast, with …" at bounding box center [707, 597] width 1150 height 93
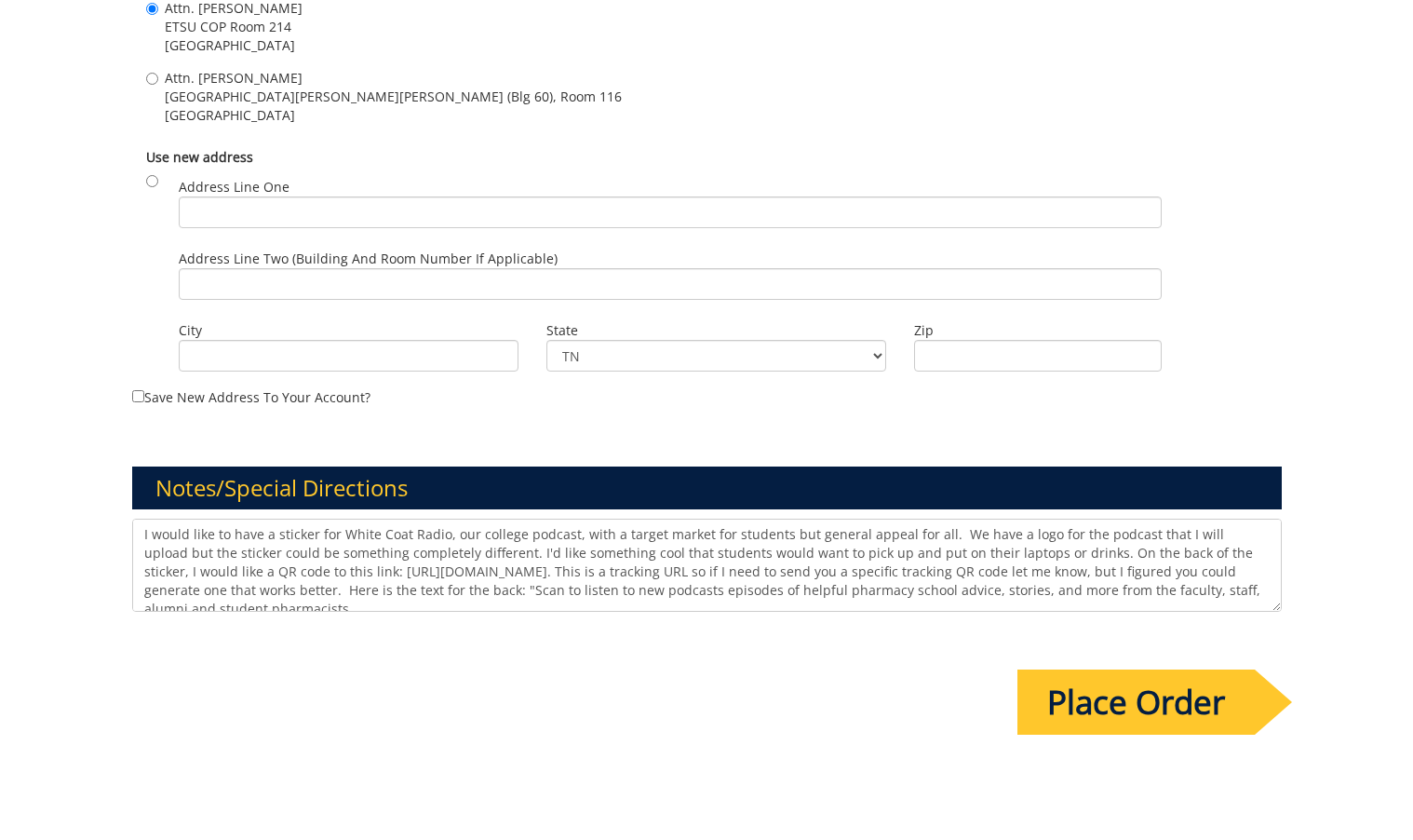
scroll to position [1656, 0]
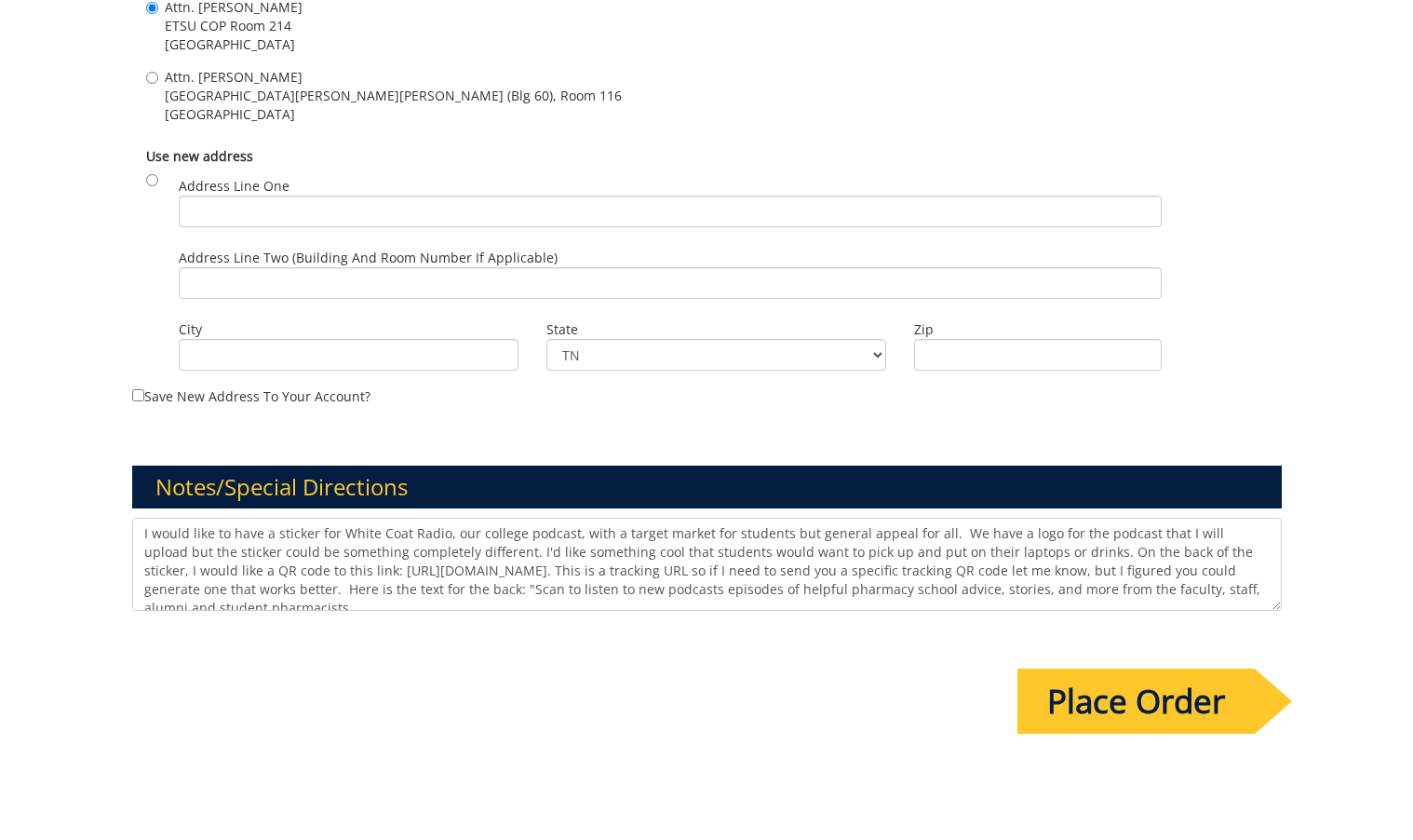
click at [931, 592] on textarea "I would like to have a sticker for White Coat Radio, our college podcast, with …" at bounding box center [707, 563] width 1150 height 93
click at [930, 591] on textarea "I would like to have a sticker for White Coat Radio, our college podcast, with …" at bounding box center [707, 563] width 1150 height 93
click at [1204, 588] on textarea "I would like to have a sticker for White Coat Radio, our college podcast, with …" at bounding box center [707, 563] width 1150 height 93
click at [923, 594] on textarea "I would like to have a sticker for White Coat Radio, our college podcast, with …" at bounding box center [707, 563] width 1150 height 93
click at [1059, 585] on textarea "I would like to have a sticker for White Coat Radio, our college podcast, with …" at bounding box center [707, 563] width 1150 height 93
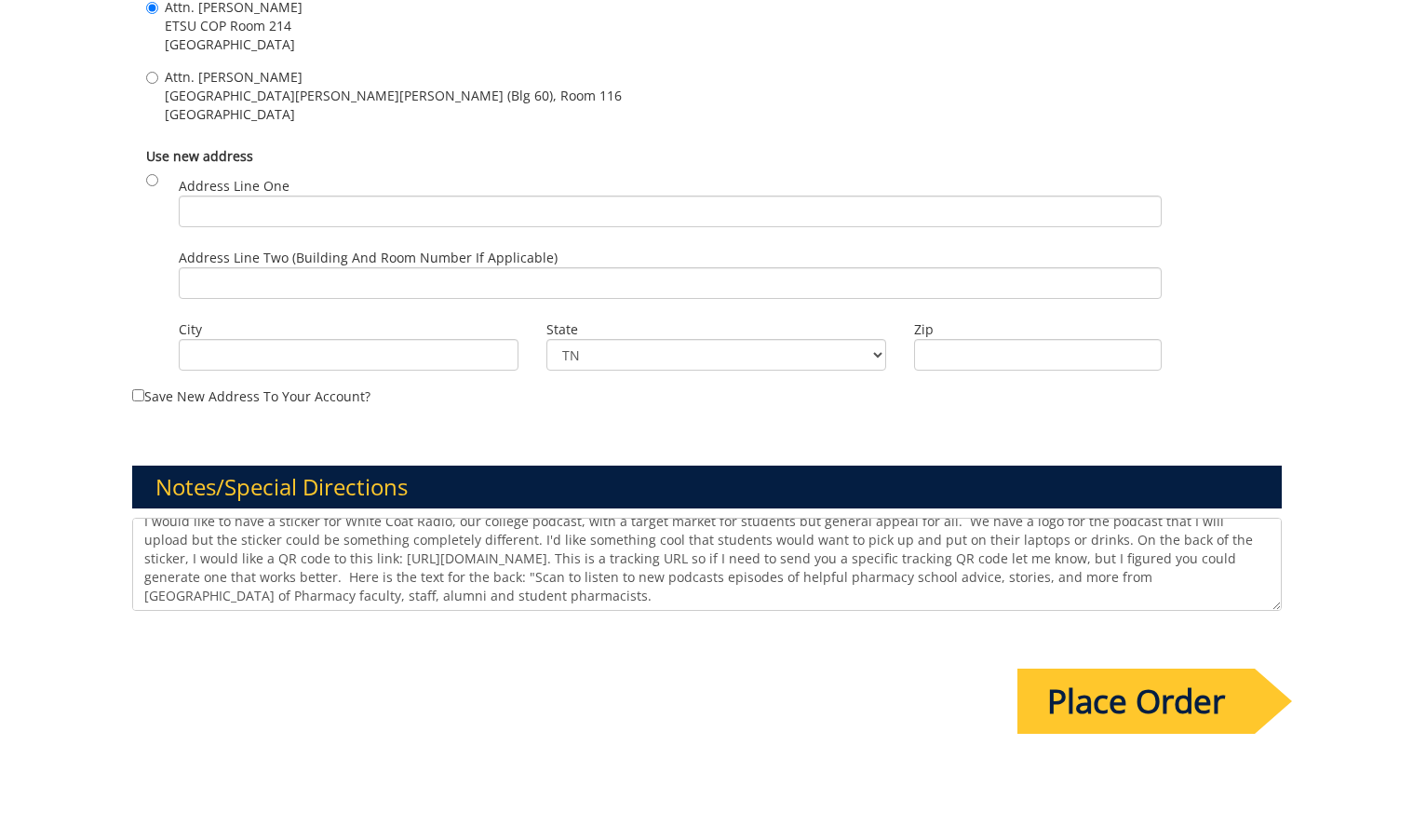
scroll to position [13, 0]
click at [265, 595] on textarea "I would like to have a sticker for White Coat Radio, our college podcast, with …" at bounding box center [707, 563] width 1150 height 93
click at [459, 595] on textarea "I would like to have a sticker for White Coat Radio, our college podcast, with …" at bounding box center [707, 563] width 1150 height 93
type textarea "I would like to have a sticker for White Coat Radio, our college podcast, with …"
click at [1020, 696] on input "Place Order" at bounding box center [1136, 700] width 238 height 65
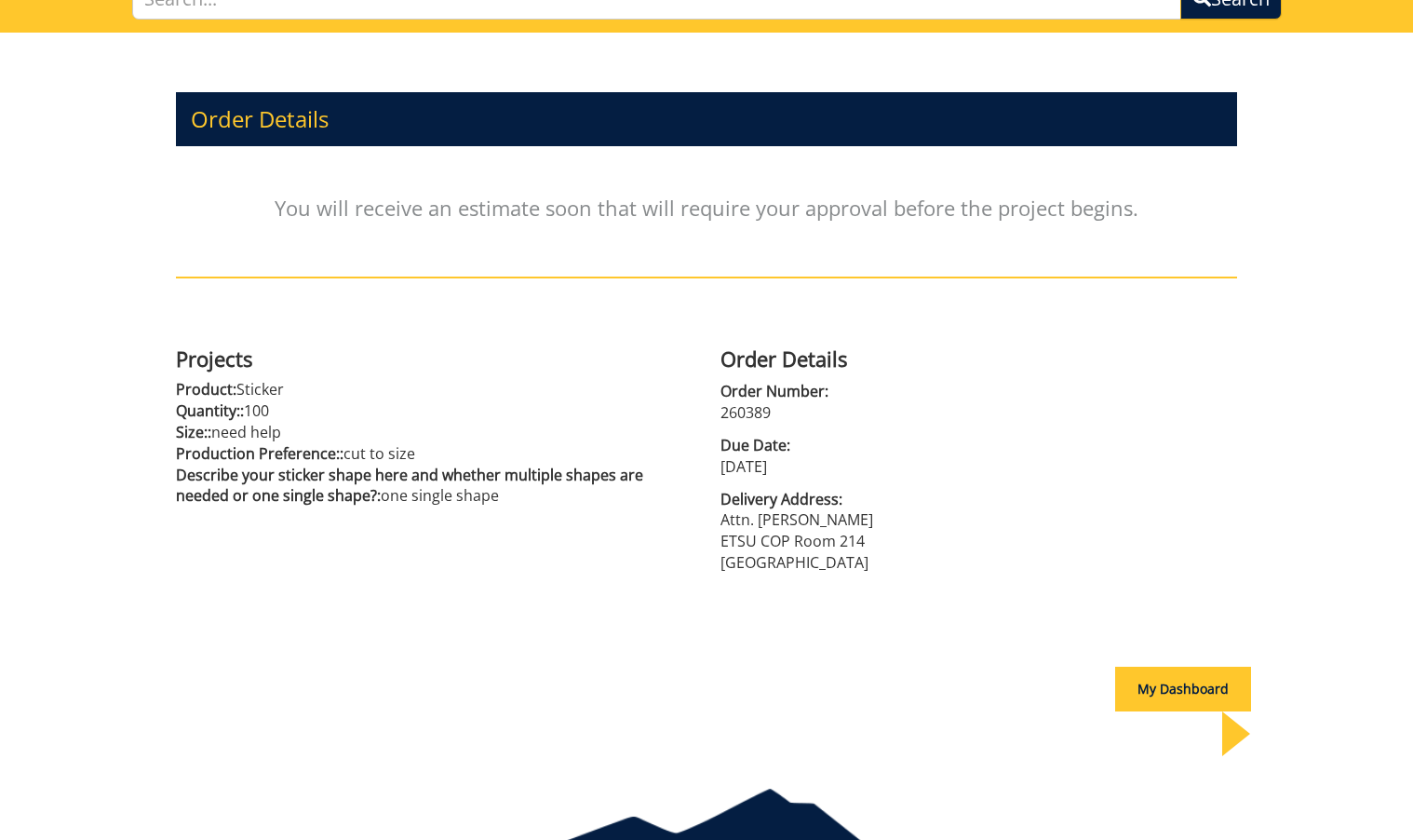
scroll to position [212, 0]
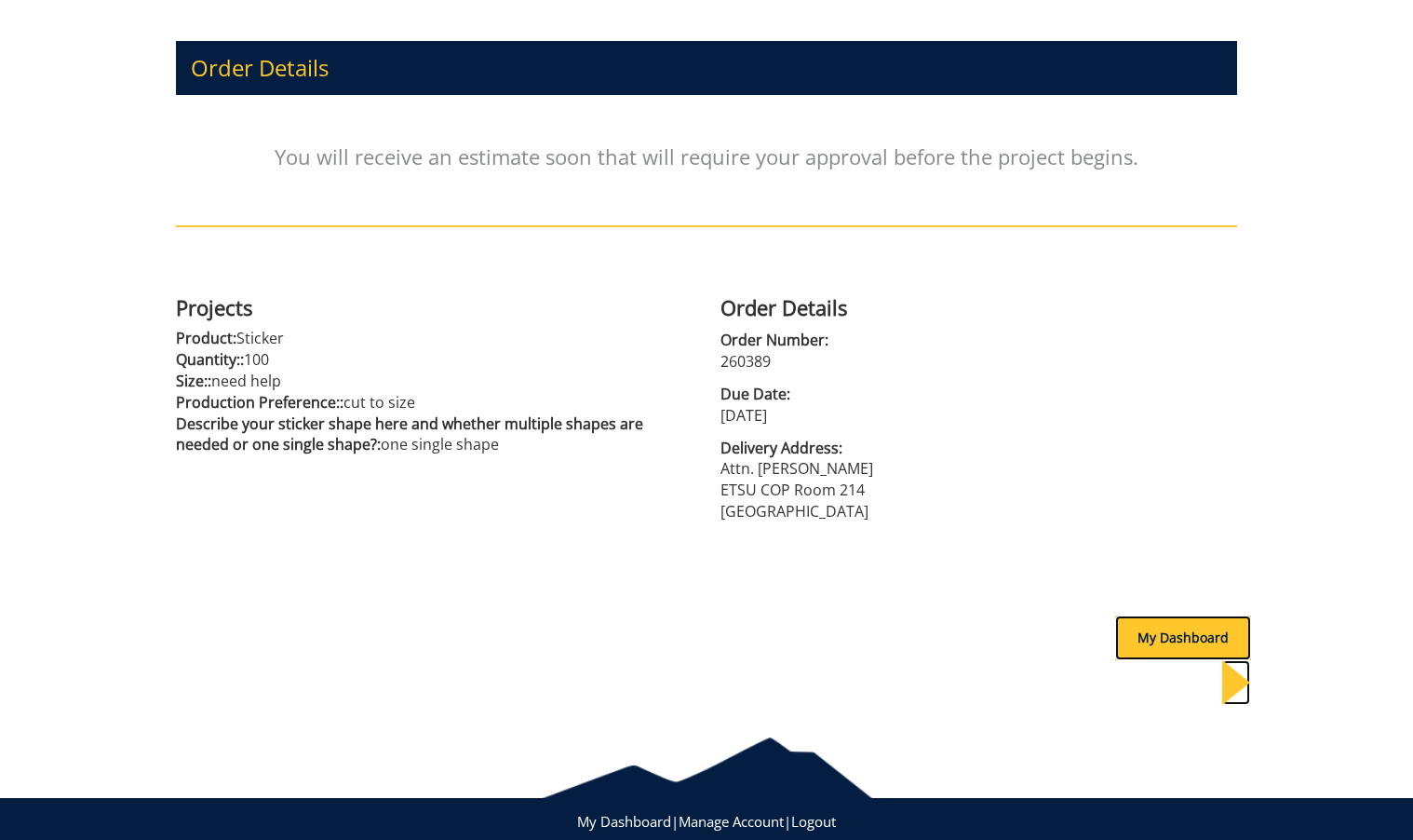
click at [1170, 630] on div "My Dashboard" at bounding box center [1184, 637] width 136 height 44
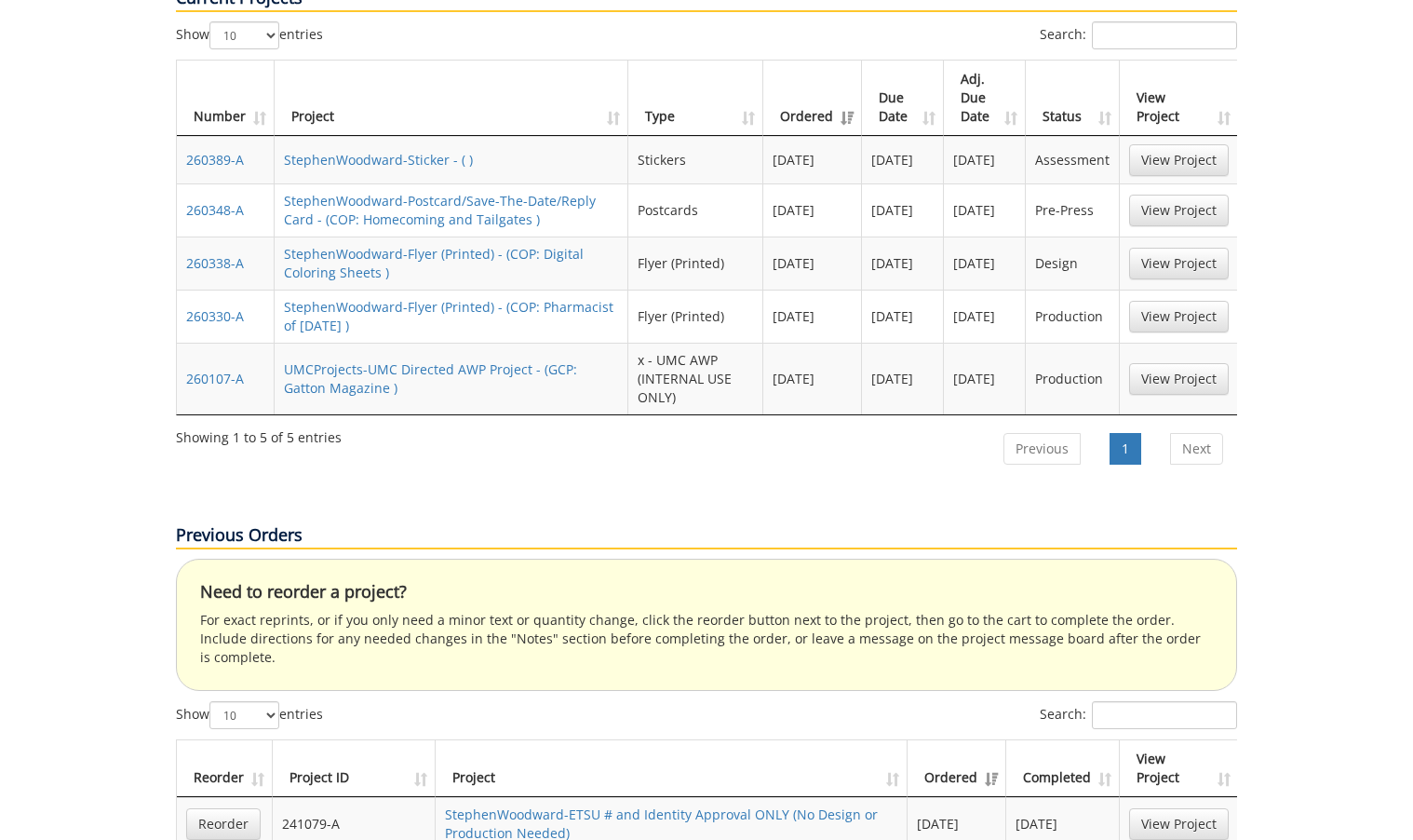
scroll to position [467, 0]
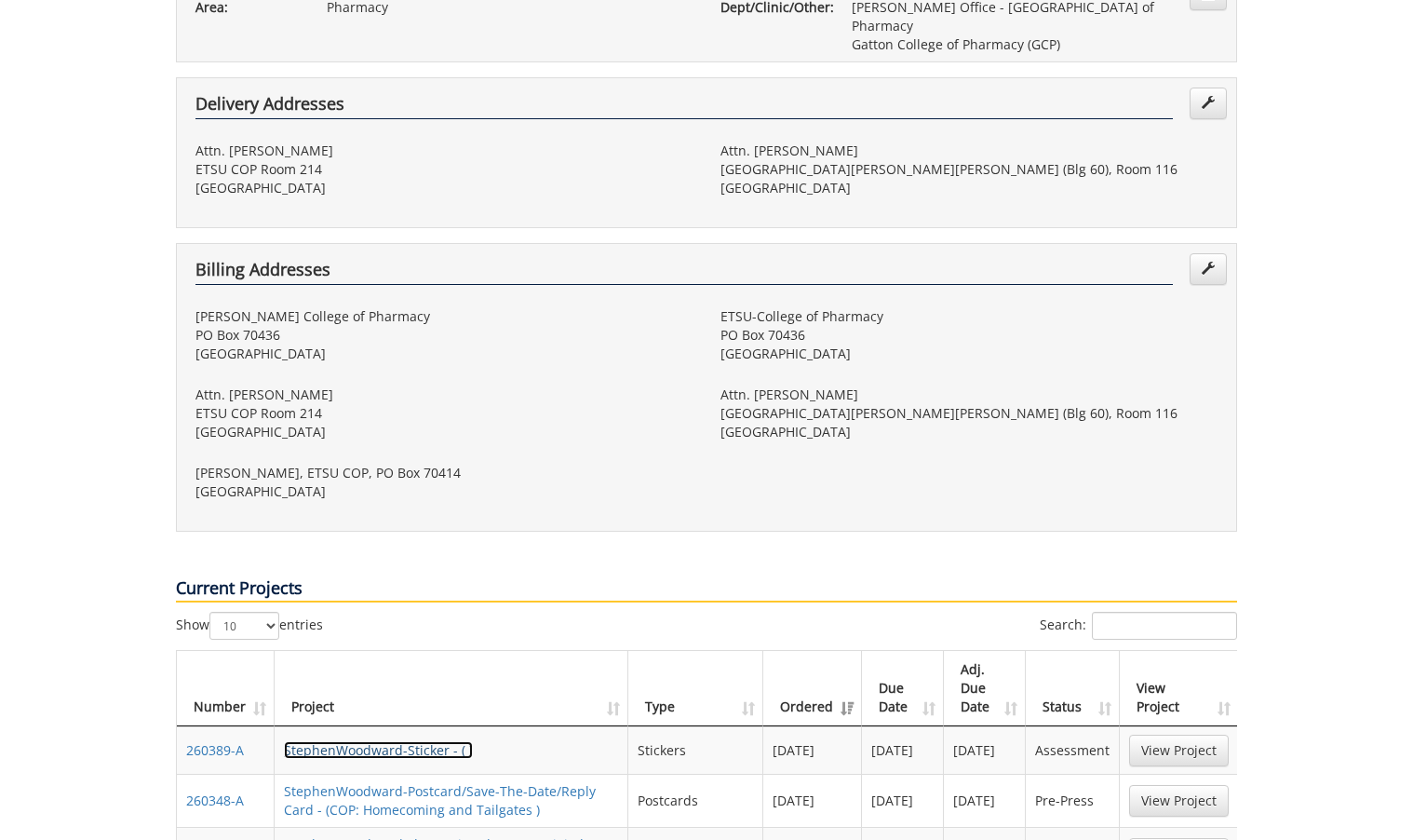
click at [359, 741] on link "StephenWoodward-Sticker - ( )" at bounding box center [378, 749] width 189 height 18
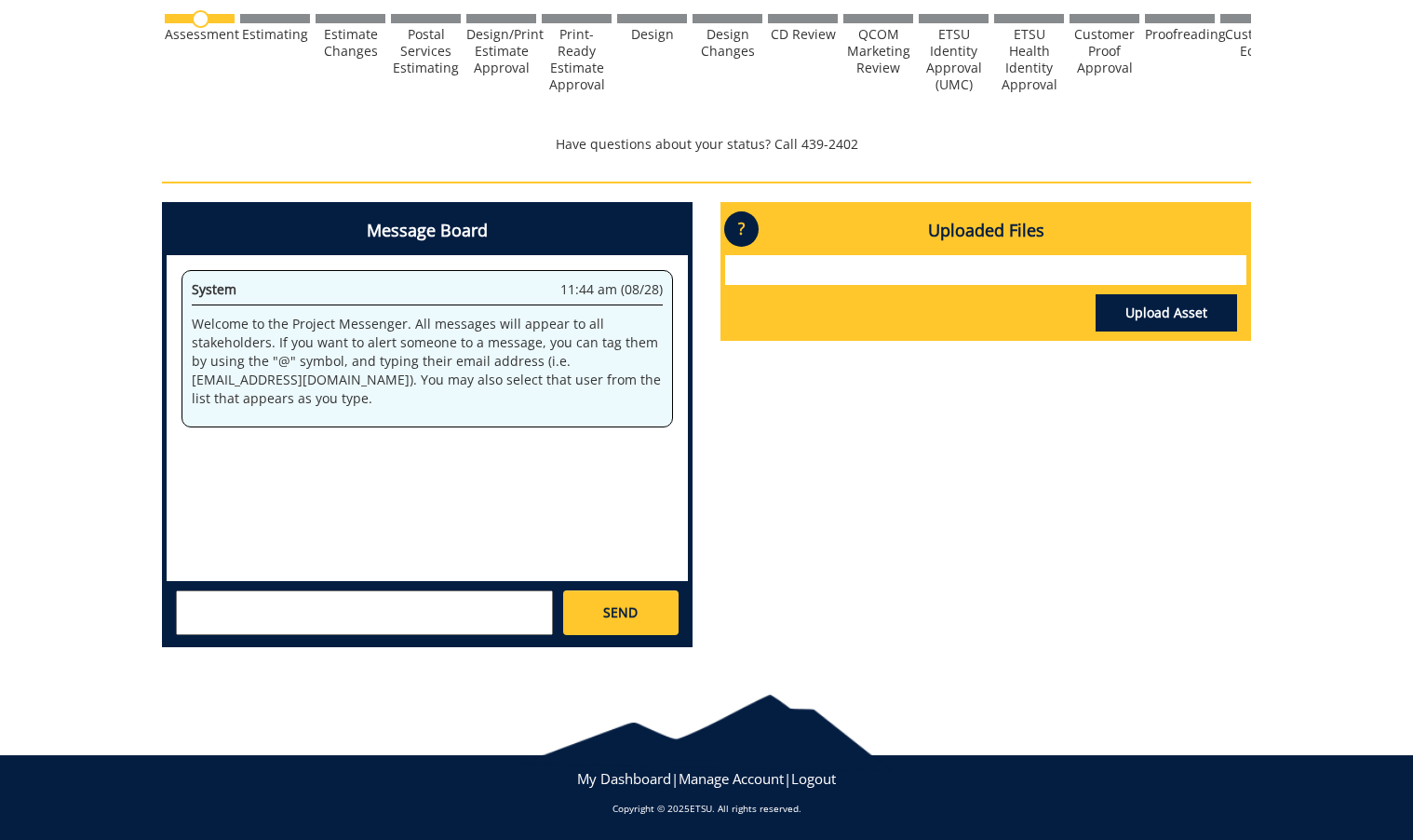
scroll to position [735, 0]
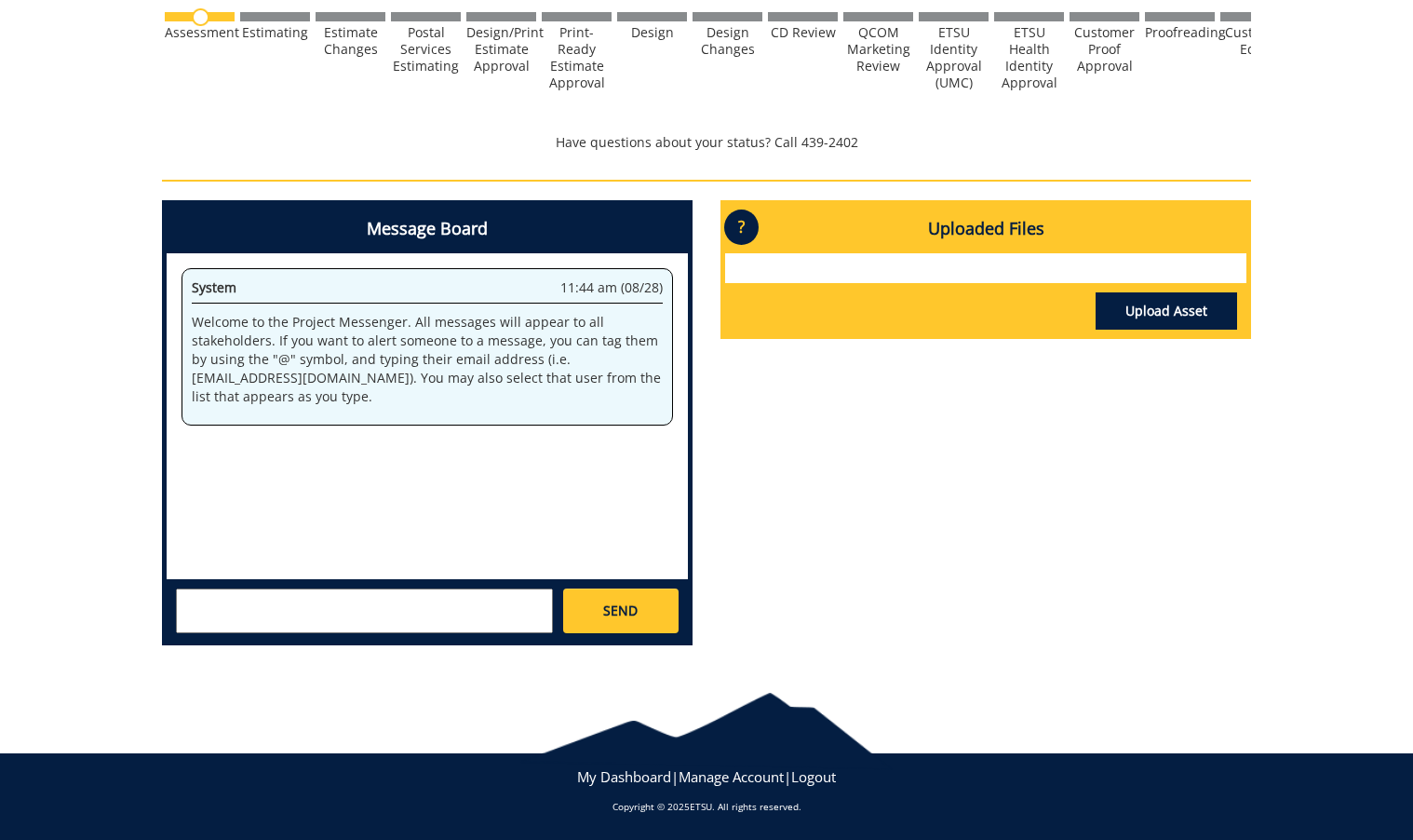
click at [1160, 332] on div "Upload Asset" at bounding box center [985, 309] width 521 height 51
click at [1170, 314] on link "Upload Asset" at bounding box center [1167, 311] width 142 height 37
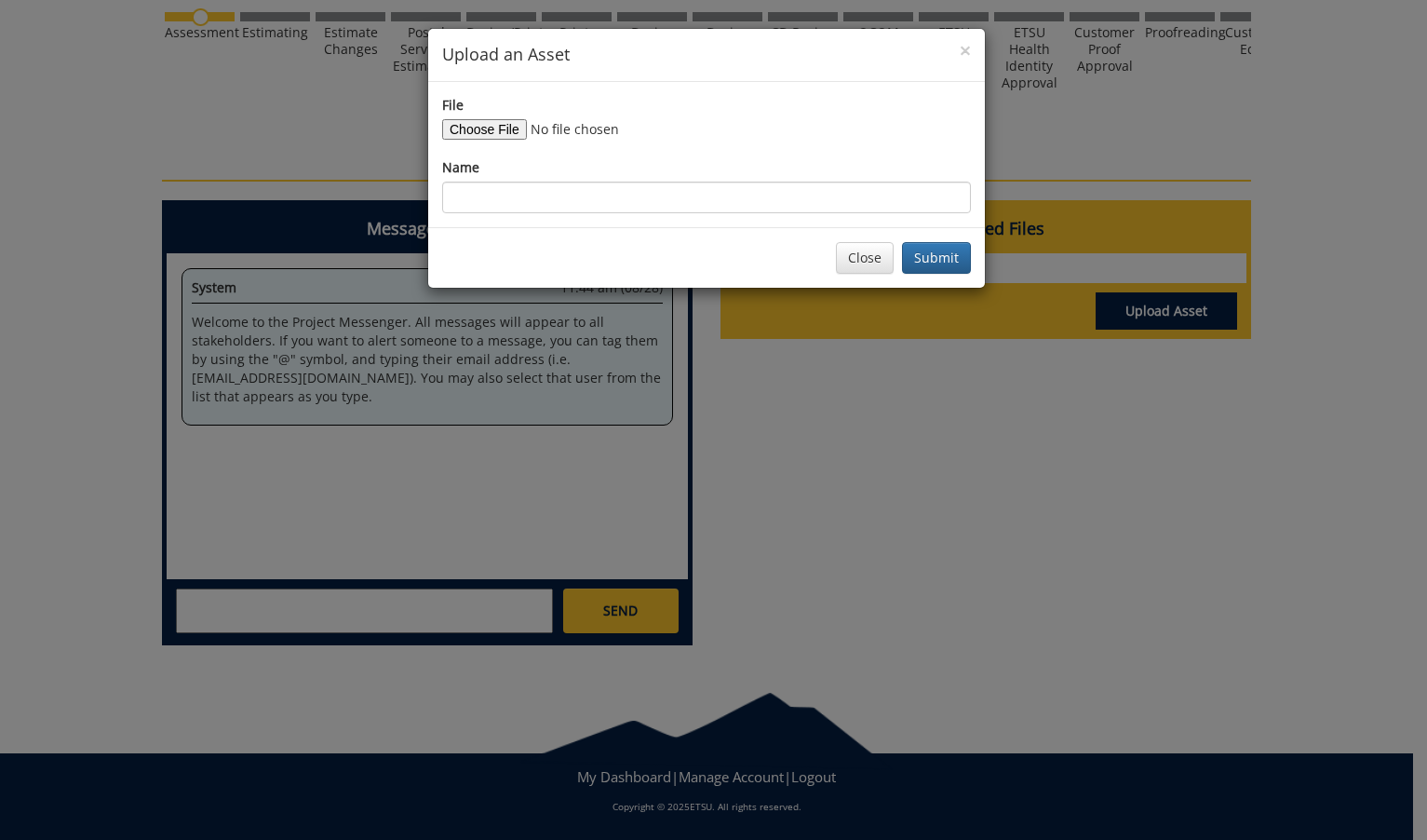
click at [498, 141] on div "File Name" at bounding box center [707, 155] width 529 height 117
click at [496, 127] on input "File" at bounding box center [569, 129] width 253 height 21
type input "C:\fakepath\white coat radio FINAL.png"
click at [747, 200] on input "Name" at bounding box center [707, 197] width 529 height 32
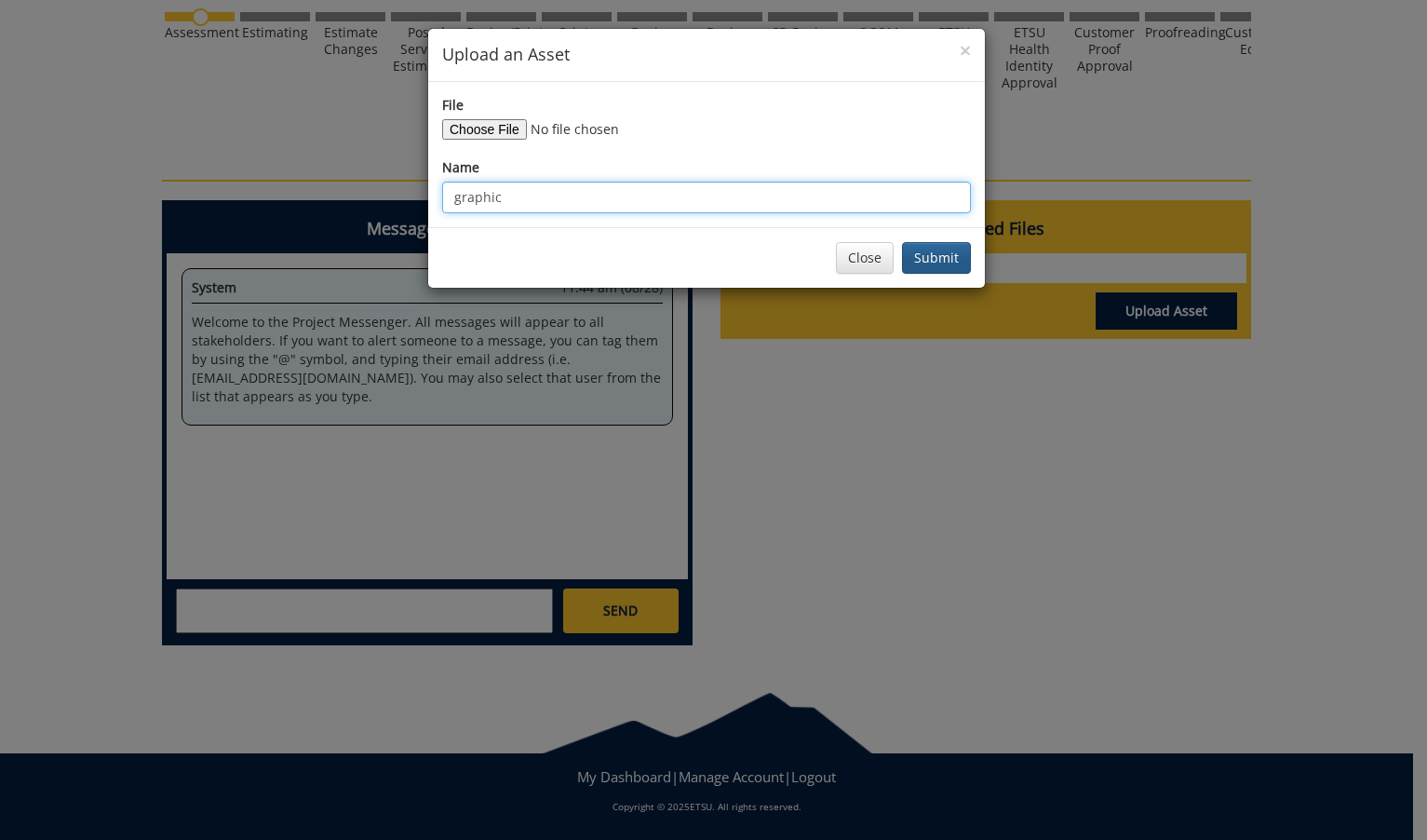
type input "graphic"
click at [917, 255] on button "Submit" at bounding box center [936, 258] width 69 height 32
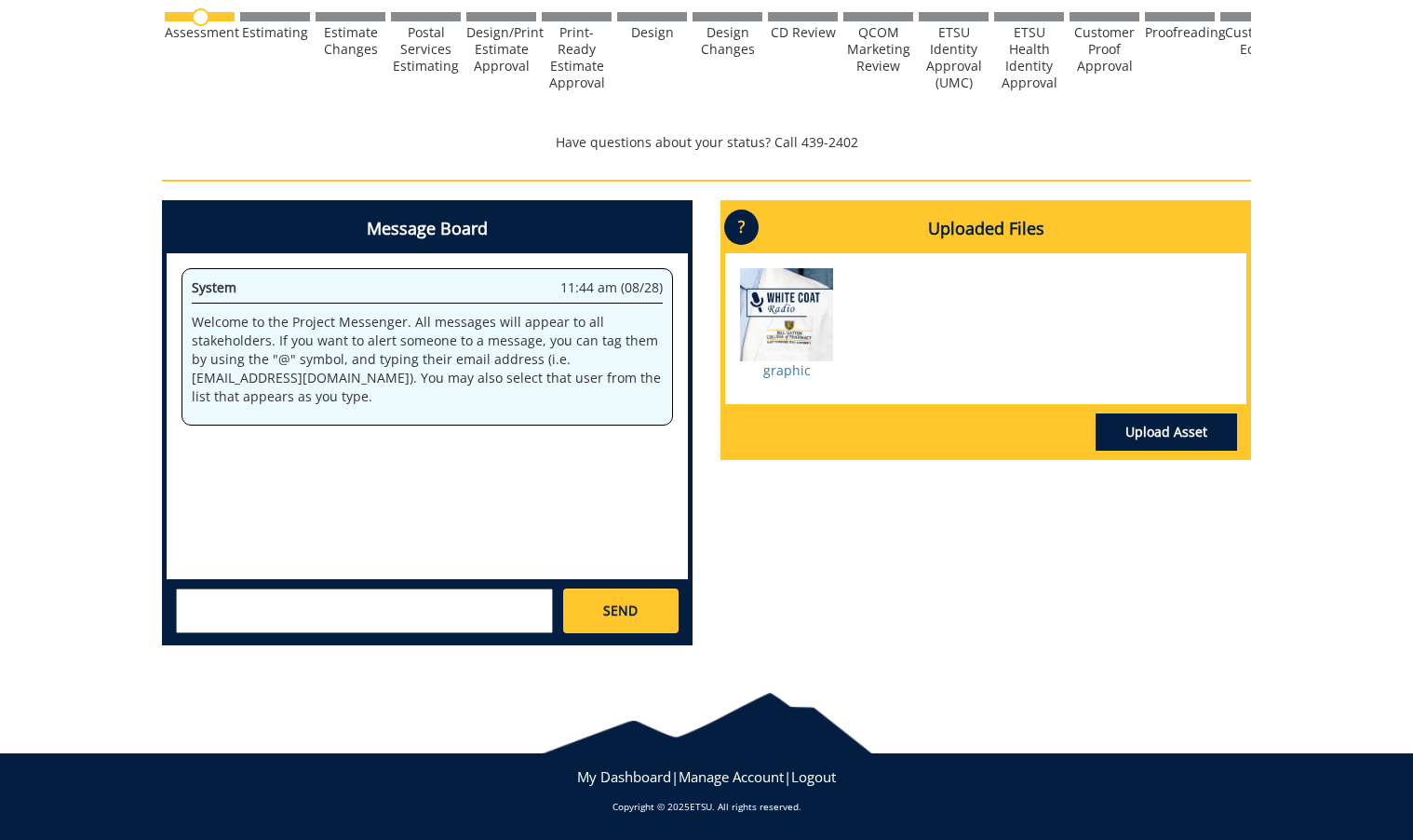
click at [489, 608] on textarea at bounding box center [363, 610] width 377 height 44
type textarea "@[EMAIL_ADDRESS][DOMAIN_NAME] @[EMAIL_ADDRESS][DOMAIN_NAME] I've uploaded our p…"
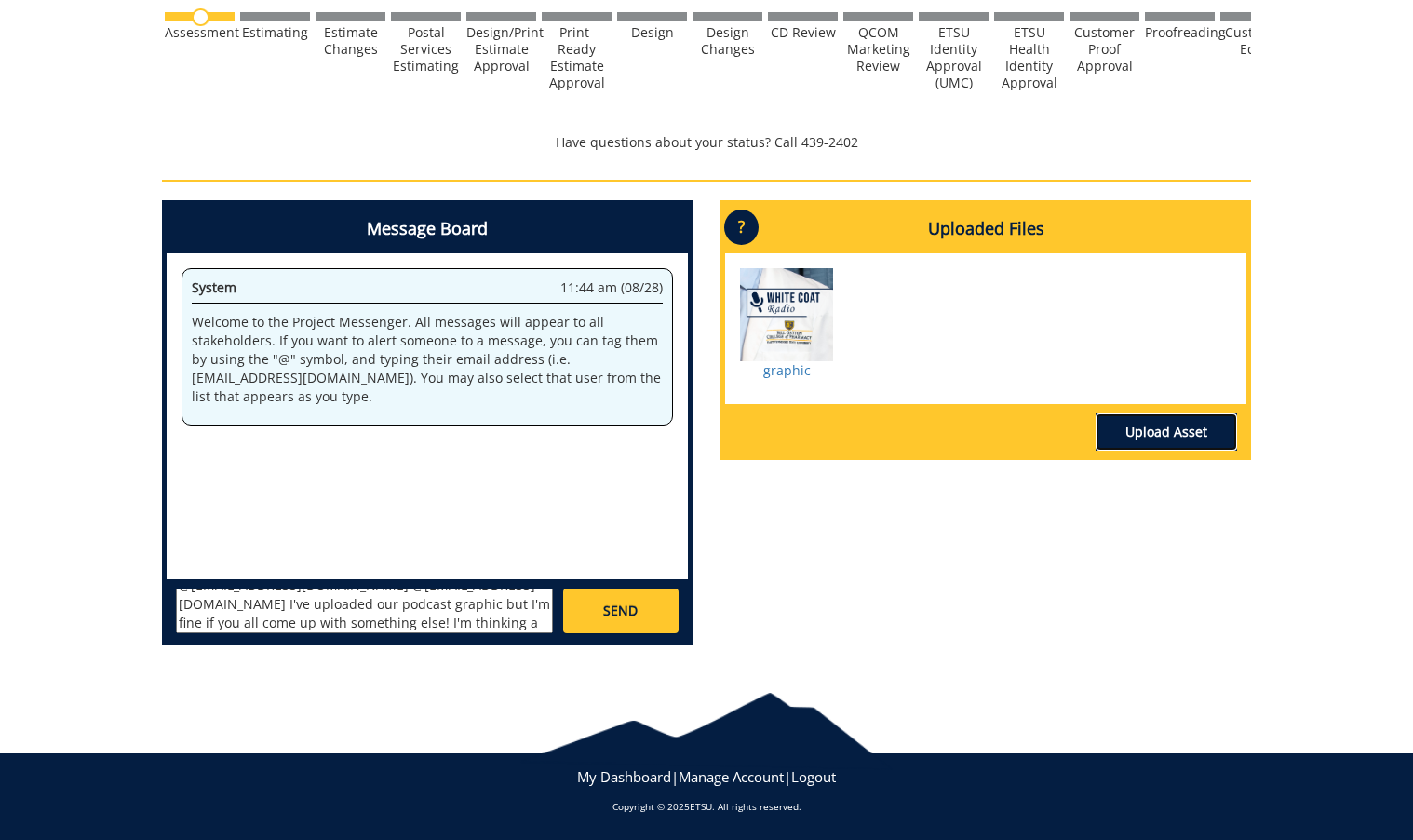
click at [1166, 429] on link "Upload Asset" at bounding box center [1167, 431] width 142 height 37
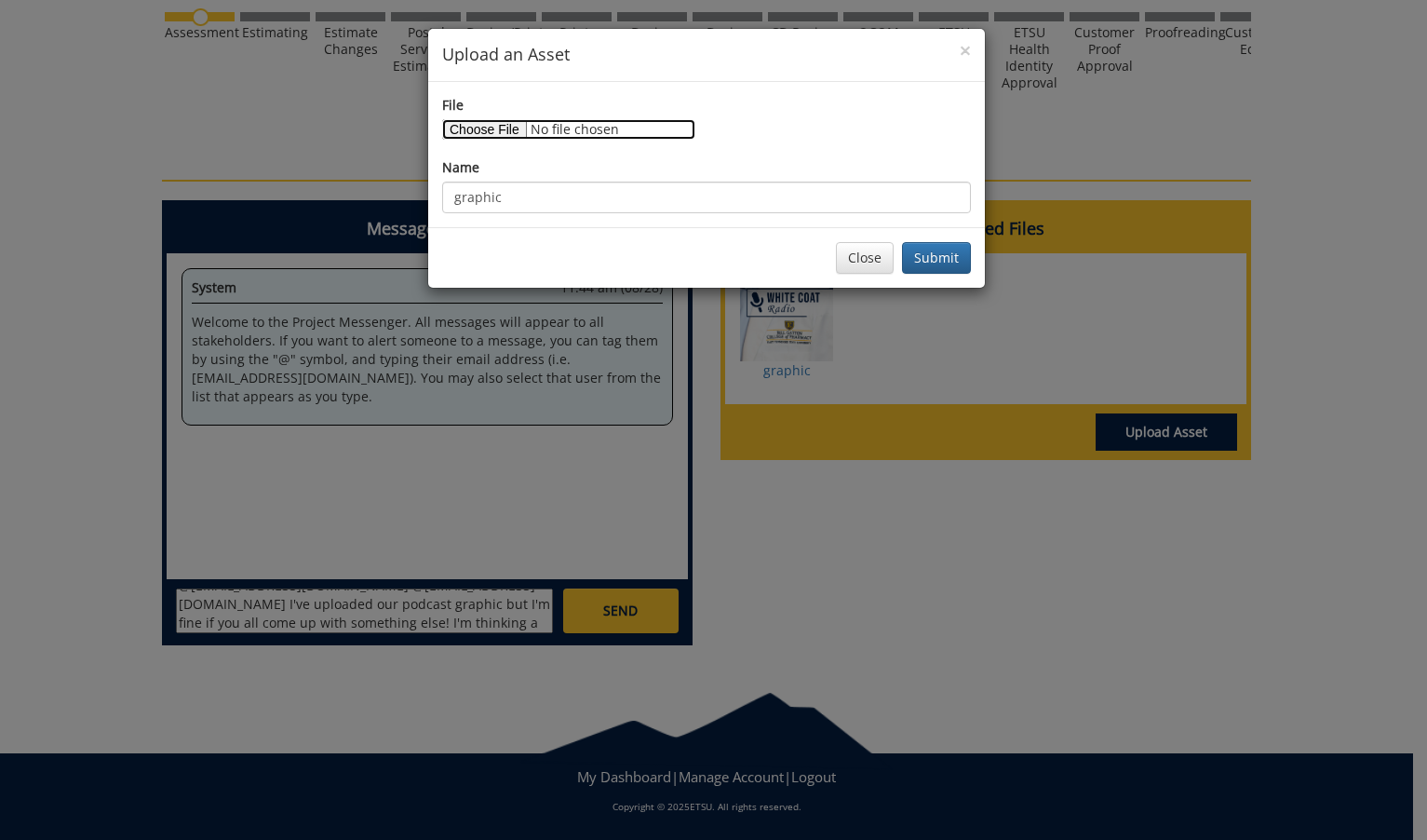
click at [504, 128] on input "File" at bounding box center [569, 129] width 253 height 21
click at [506, 128] on input "File" at bounding box center [569, 129] width 253 height 21
type input "C:\fakepath\Screenshot [DATE] 11.48.15 AM.png"
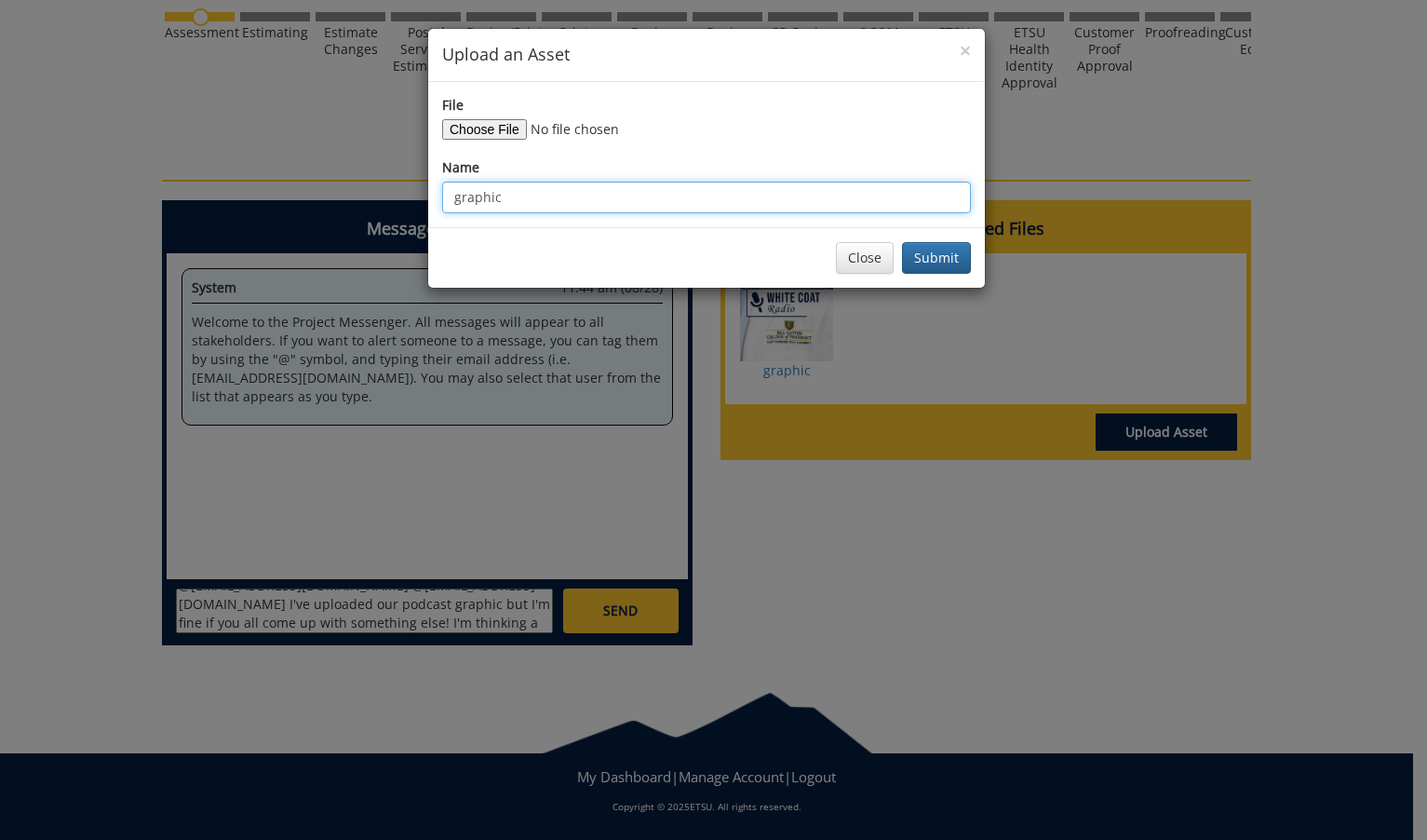
click at [511, 206] on input "graphic" at bounding box center [707, 197] width 529 height 32
drag, startPoint x: 476, startPoint y: 200, endPoint x: 378, endPoint y: 187, distance: 98.9
click at [378, 187] on div "× Upload an Asset File Name graphic Close Submit" at bounding box center [714, 420] width 1427 height 840
type input "example"
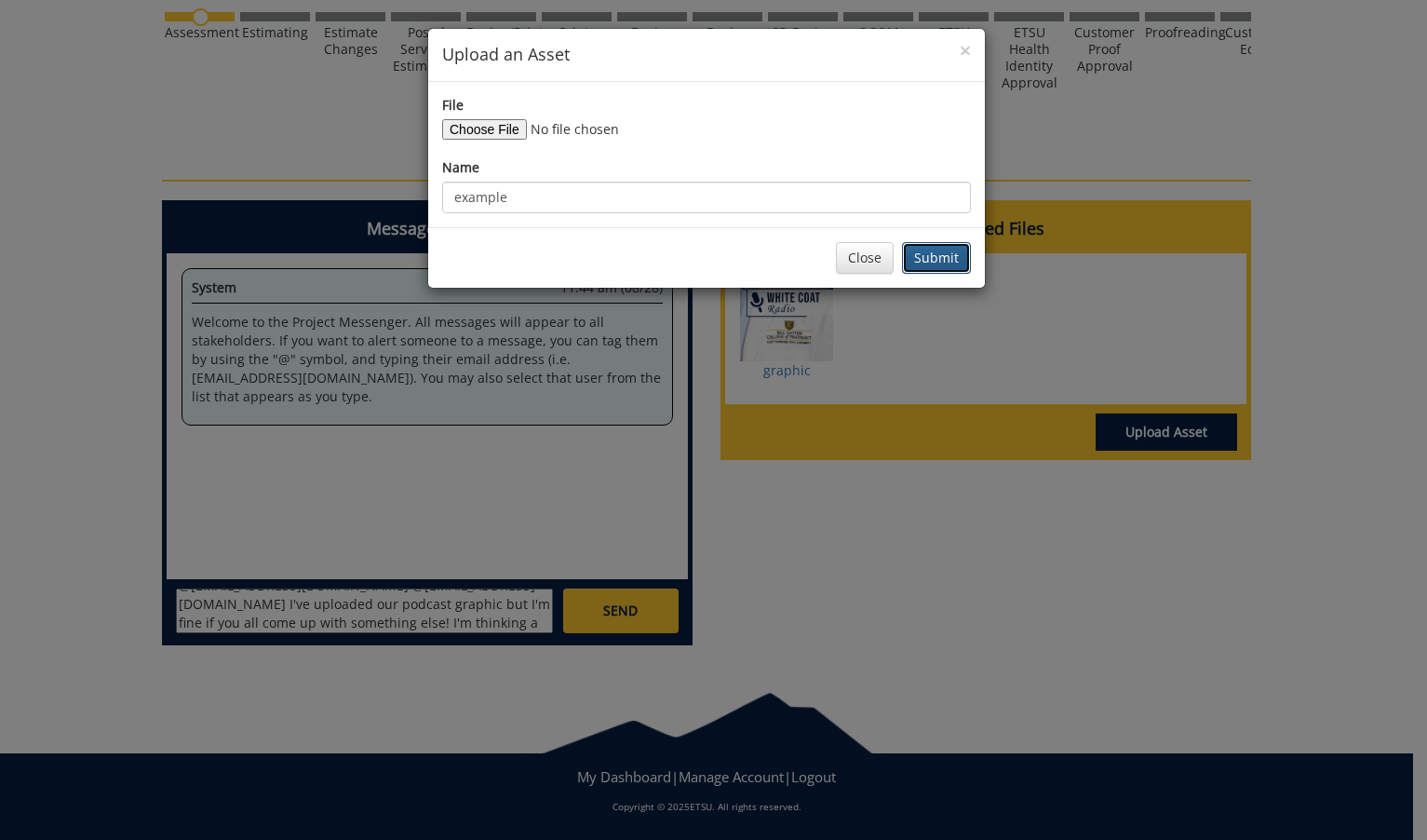
click at [930, 253] on button "Submit" at bounding box center [936, 258] width 69 height 32
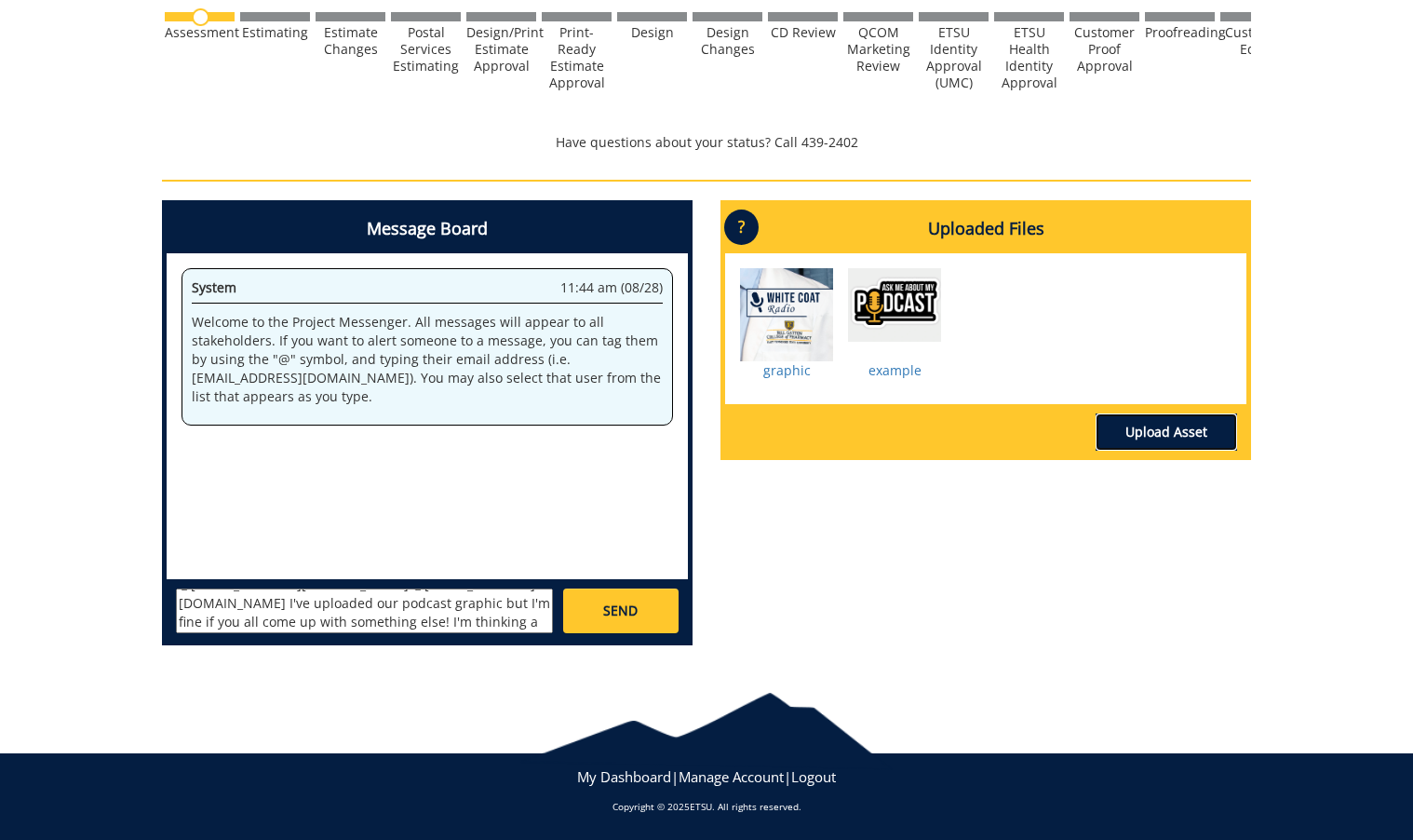
scroll to position [17, 0]
click at [306, 605] on textarea "@[EMAIL_ADDRESS][DOMAIN_NAME] @[EMAIL_ADDRESS][DOMAIN_NAME] I've uploaded our p…" at bounding box center [363, 610] width 377 height 44
click at [429, 606] on textarea "@[EMAIL_ADDRESS][DOMAIN_NAME] @[EMAIL_ADDRESS][DOMAIN_NAME] I've uploaded our p…" at bounding box center [363, 610] width 377 height 44
drag, startPoint x: 413, startPoint y: 606, endPoint x: 445, endPoint y: 627, distance: 38.3
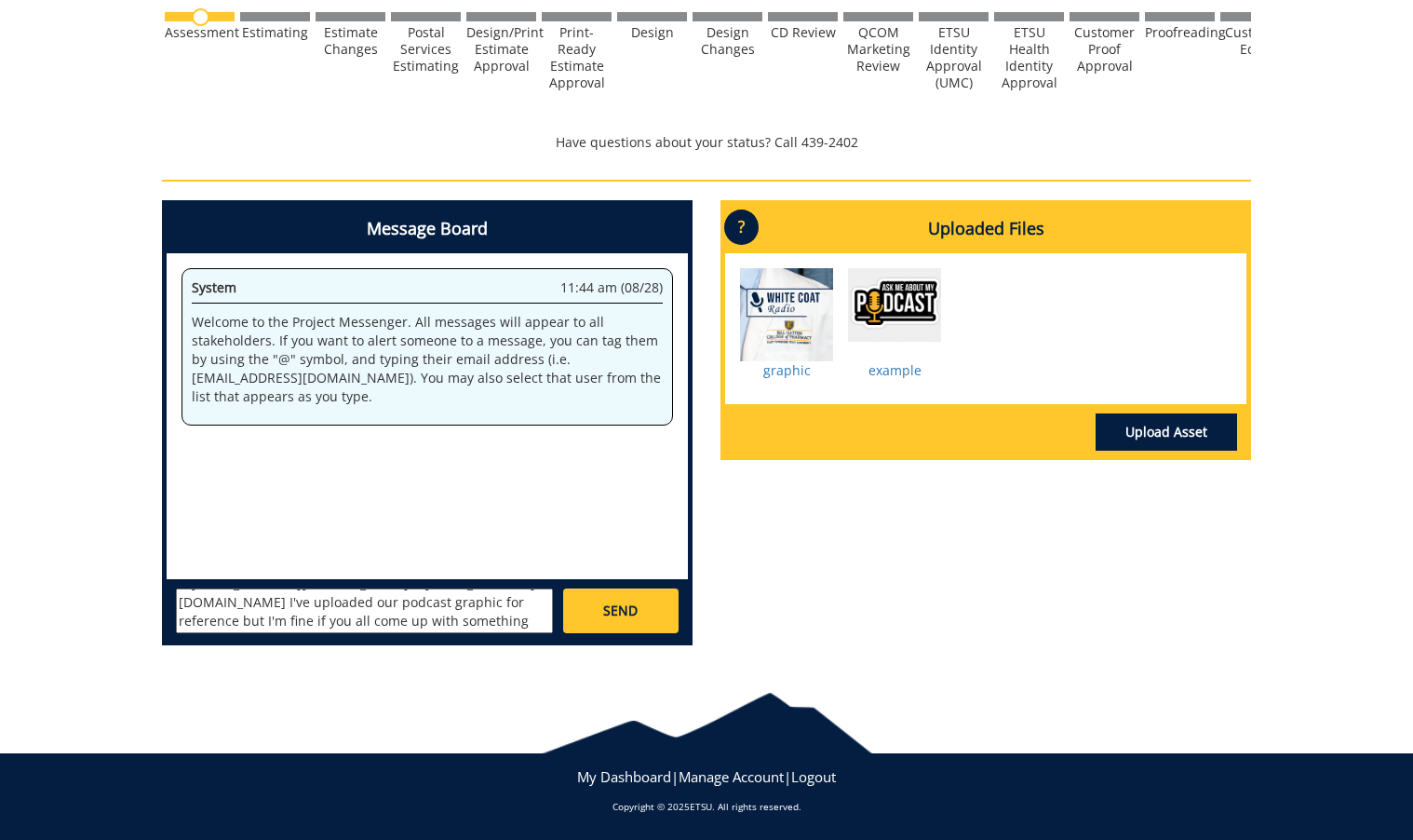
click at [445, 627] on textarea "@[EMAIL_ADDRESS][DOMAIN_NAME] @[EMAIL_ADDRESS][DOMAIN_NAME] I've uploaded our p…" at bounding box center [363, 610] width 377 height 44
type textarea "@[EMAIL_ADDRESS][DOMAIN_NAME] @[EMAIL_ADDRESS][DOMAIN_NAME] I've uploaded our p…"
click at [580, 623] on link "SEND" at bounding box center [621, 610] width 115 height 44
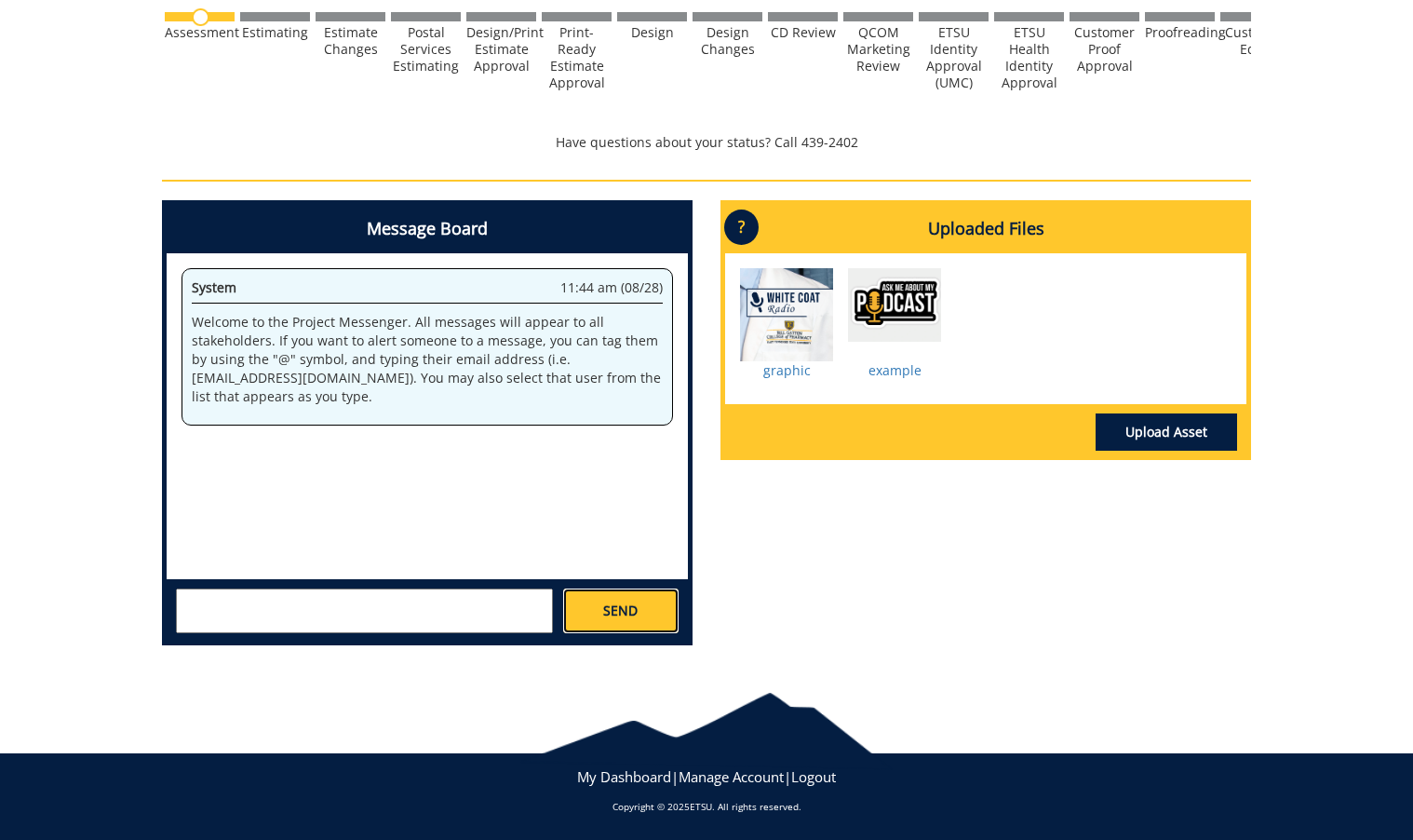
scroll to position [0, 0]
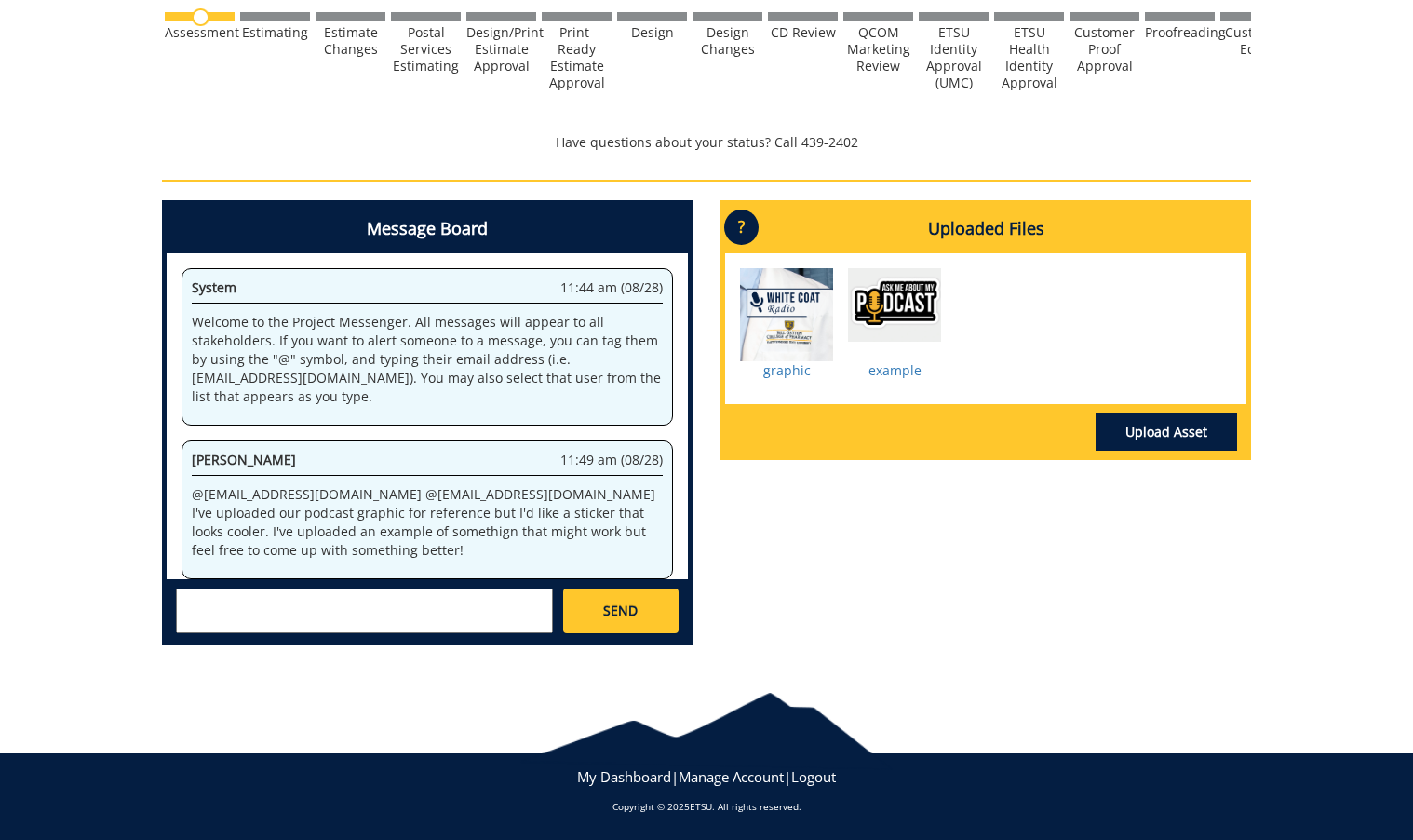
click at [489, 609] on textarea at bounding box center [363, 610] width 377 height 44
type textarea "C"
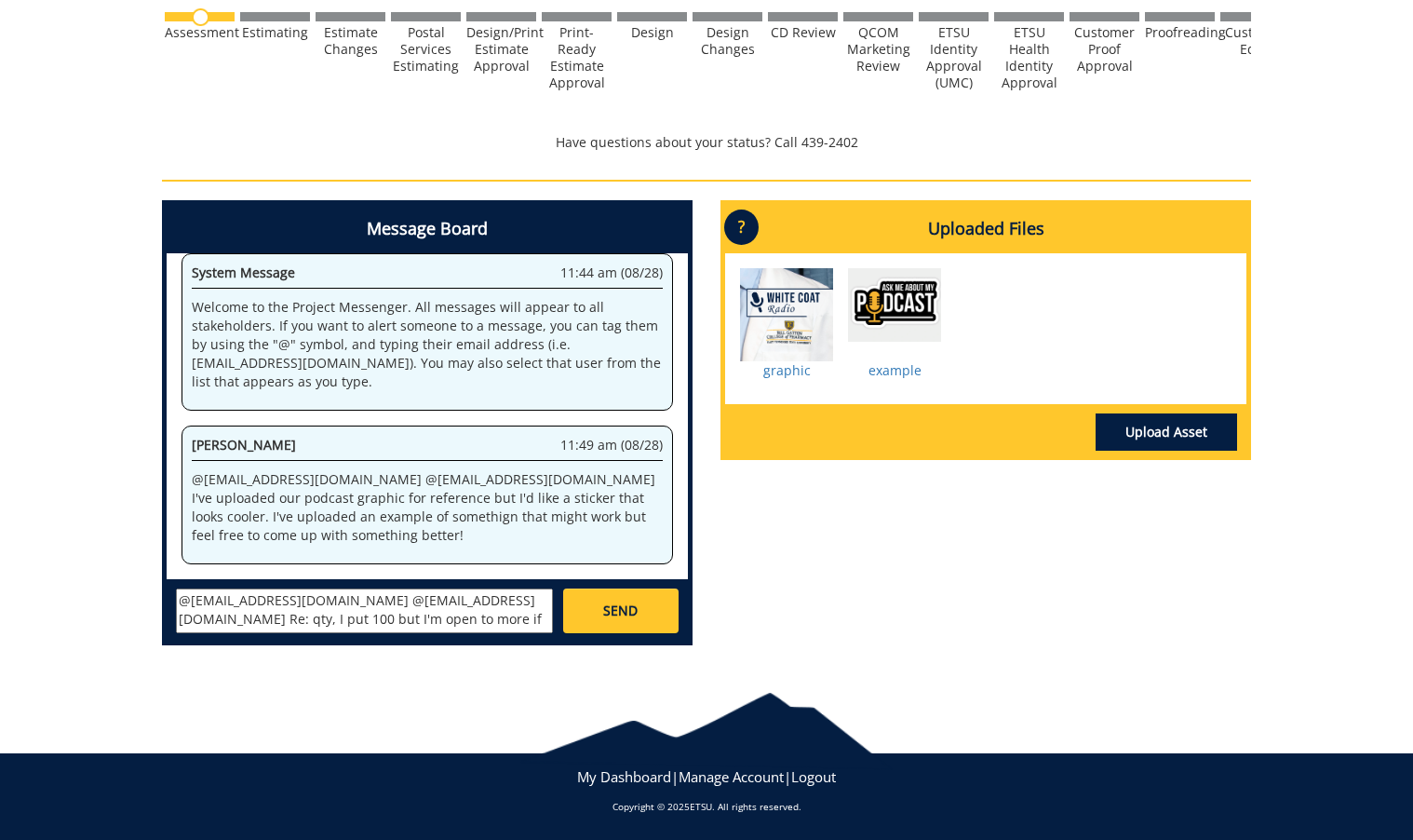
scroll to position [15, 0]
type textarea "@[EMAIL_ADDRESS][DOMAIN_NAME] @[EMAIL_ADDRESS][DOMAIN_NAME] Re: qty, I put 100 …"
click at [613, 591] on link "SEND" at bounding box center [621, 610] width 115 height 44
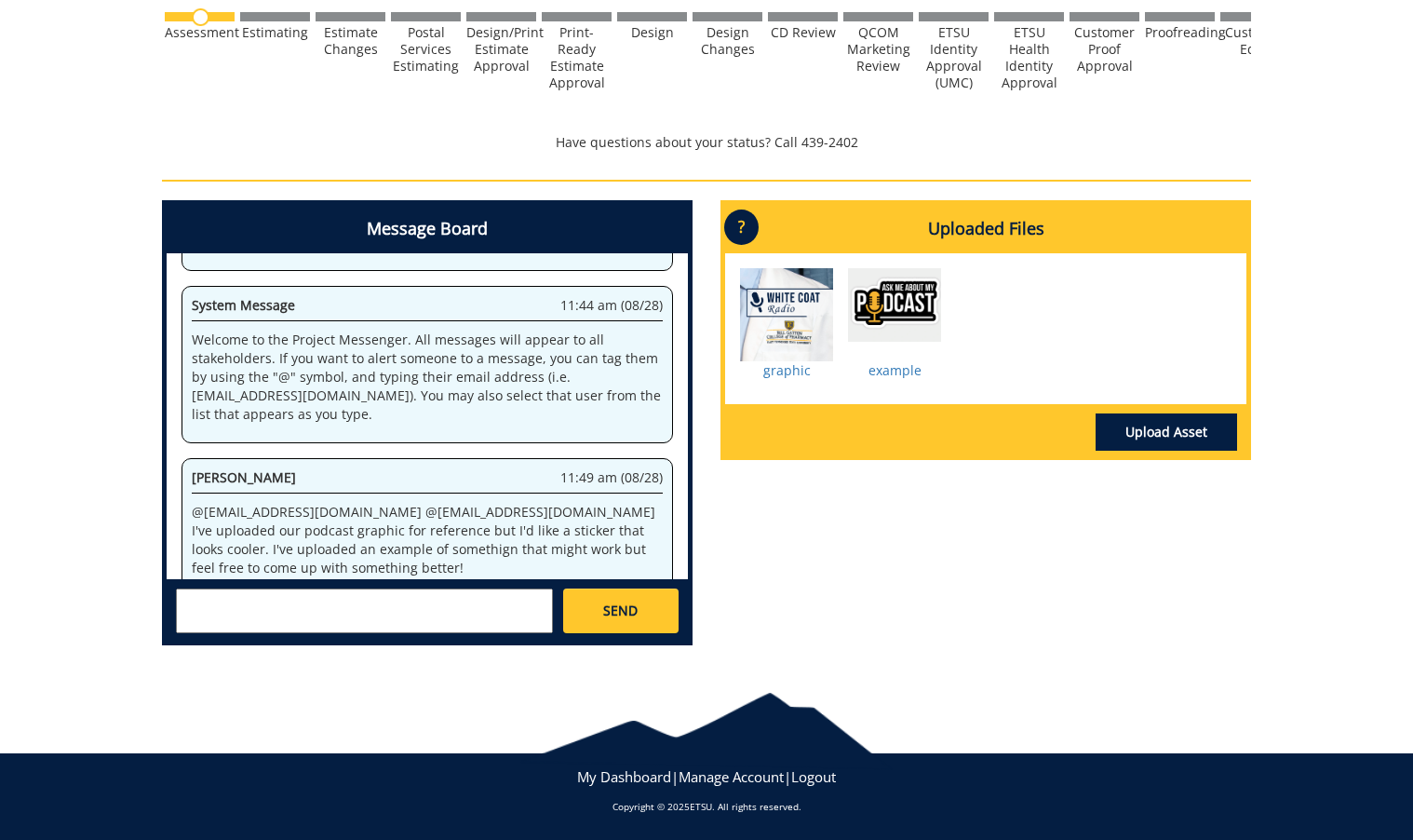
scroll to position [6183, 0]
